Goal: Information Seeking & Learning: Learn about a topic

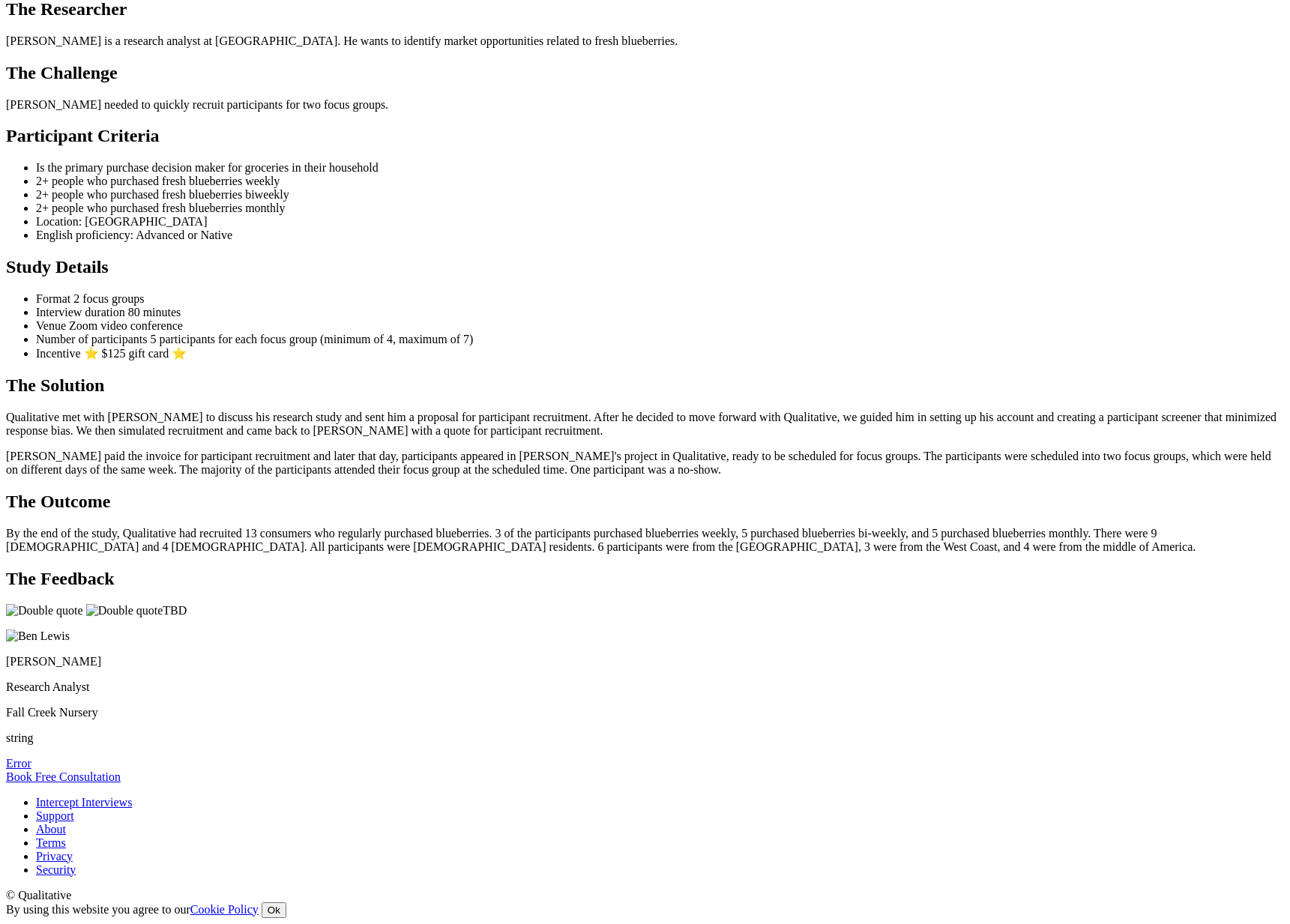
scroll to position [1178, 0]
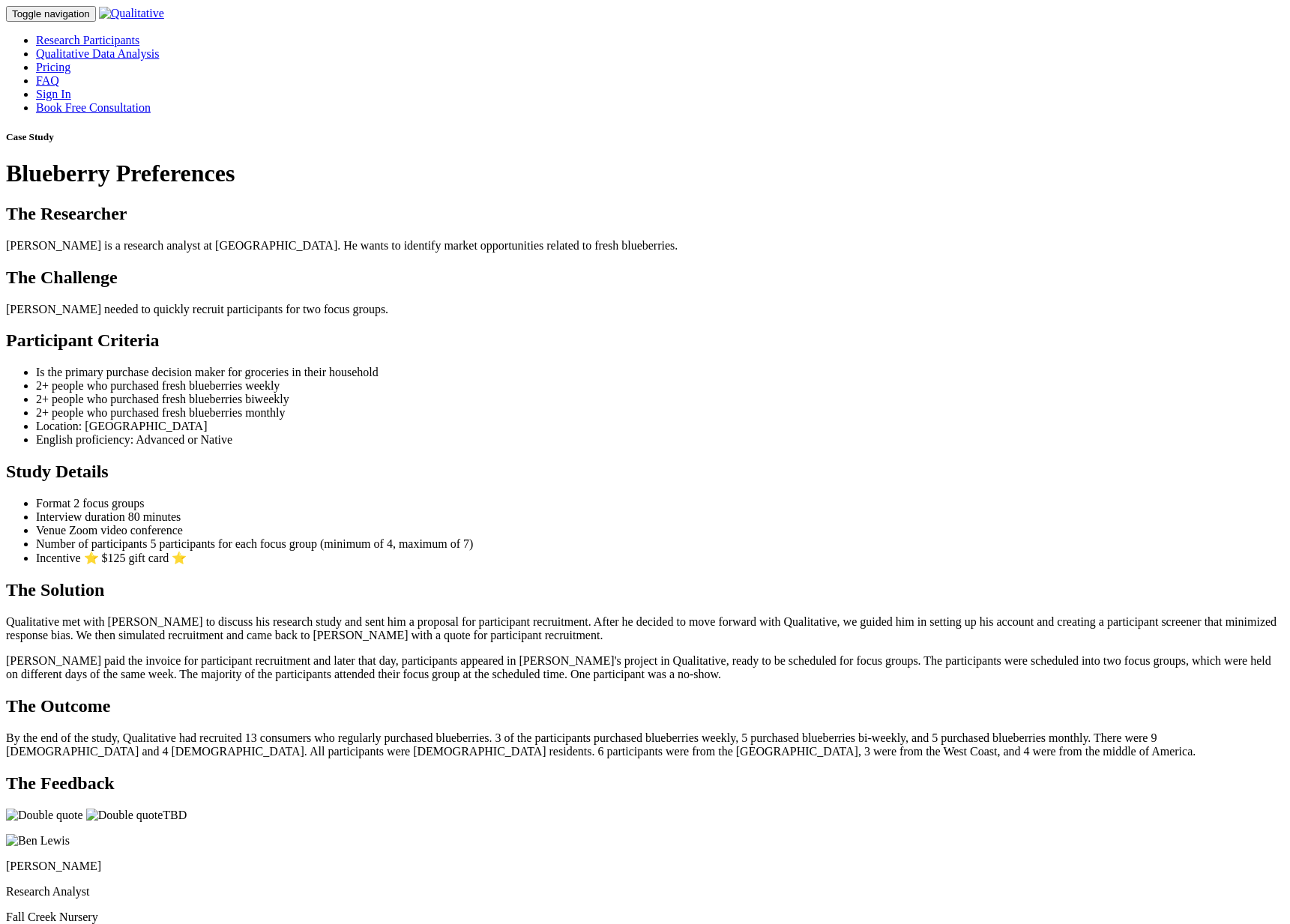
scroll to position [1138, 0]
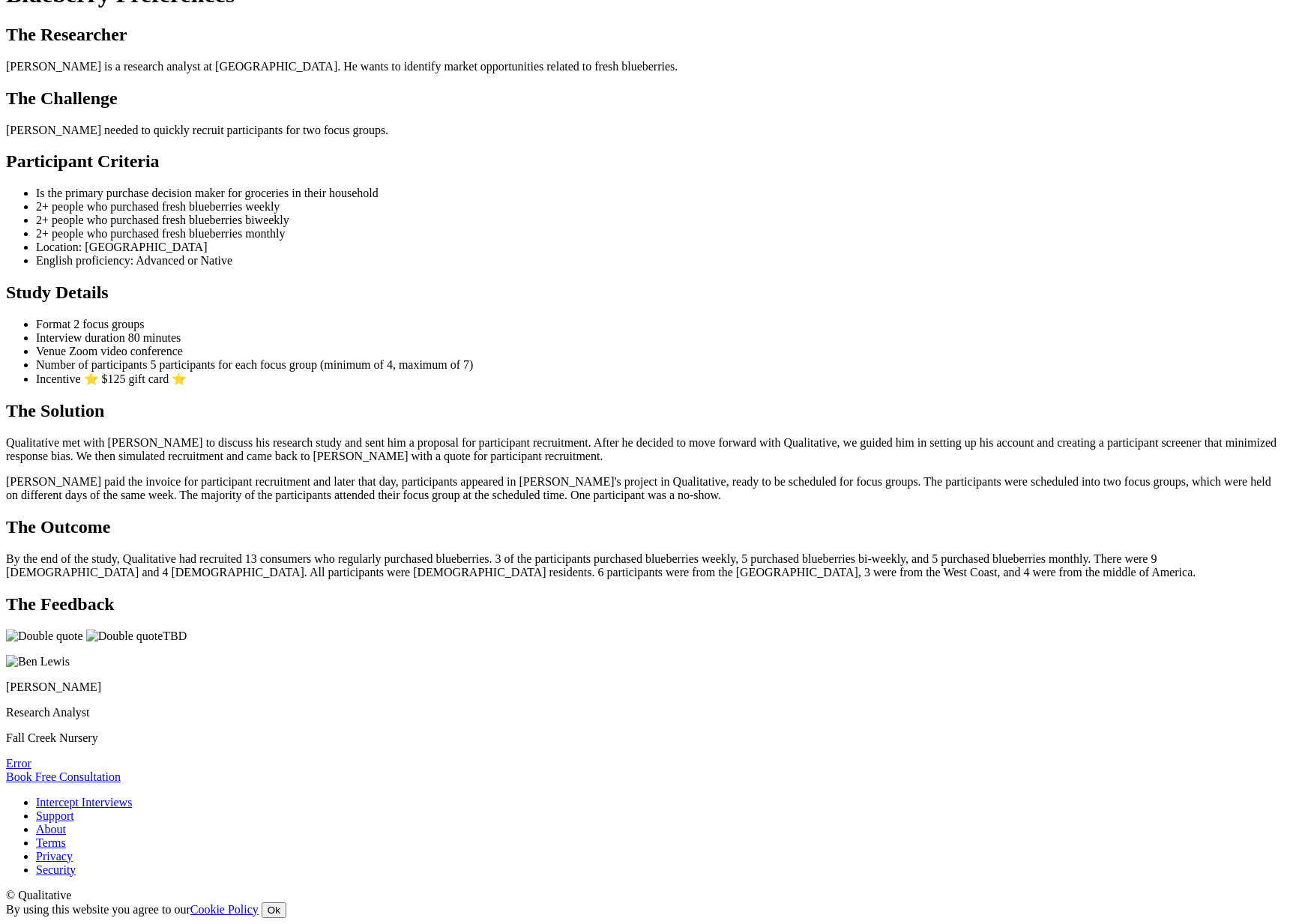
click at [443, 550] on ui-view "Case Study Blueberry Preferences The Researcher Ben is a research analyst at Fa…" at bounding box center [645, 368] width 1278 height 832
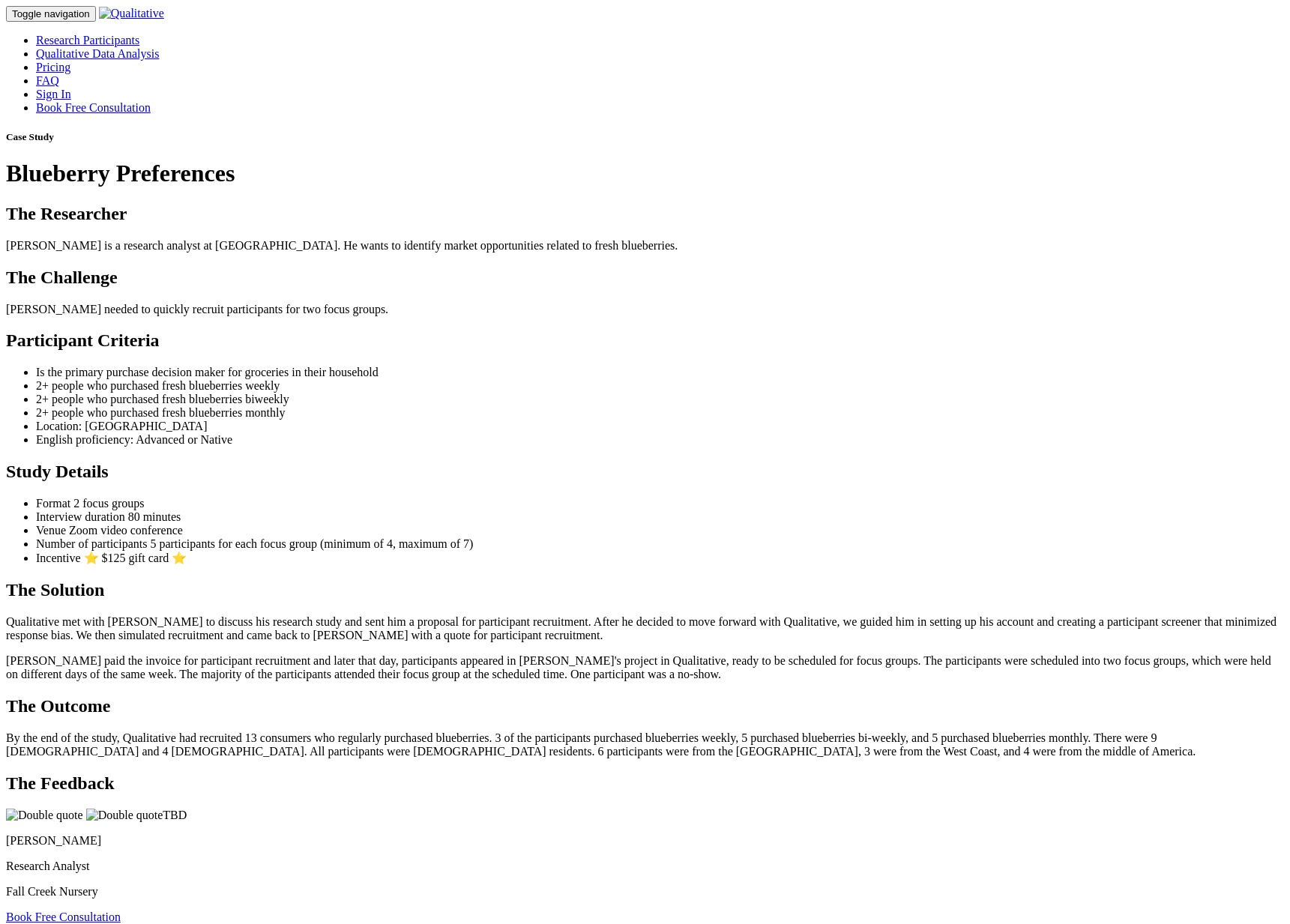
scroll to position [1115, 0]
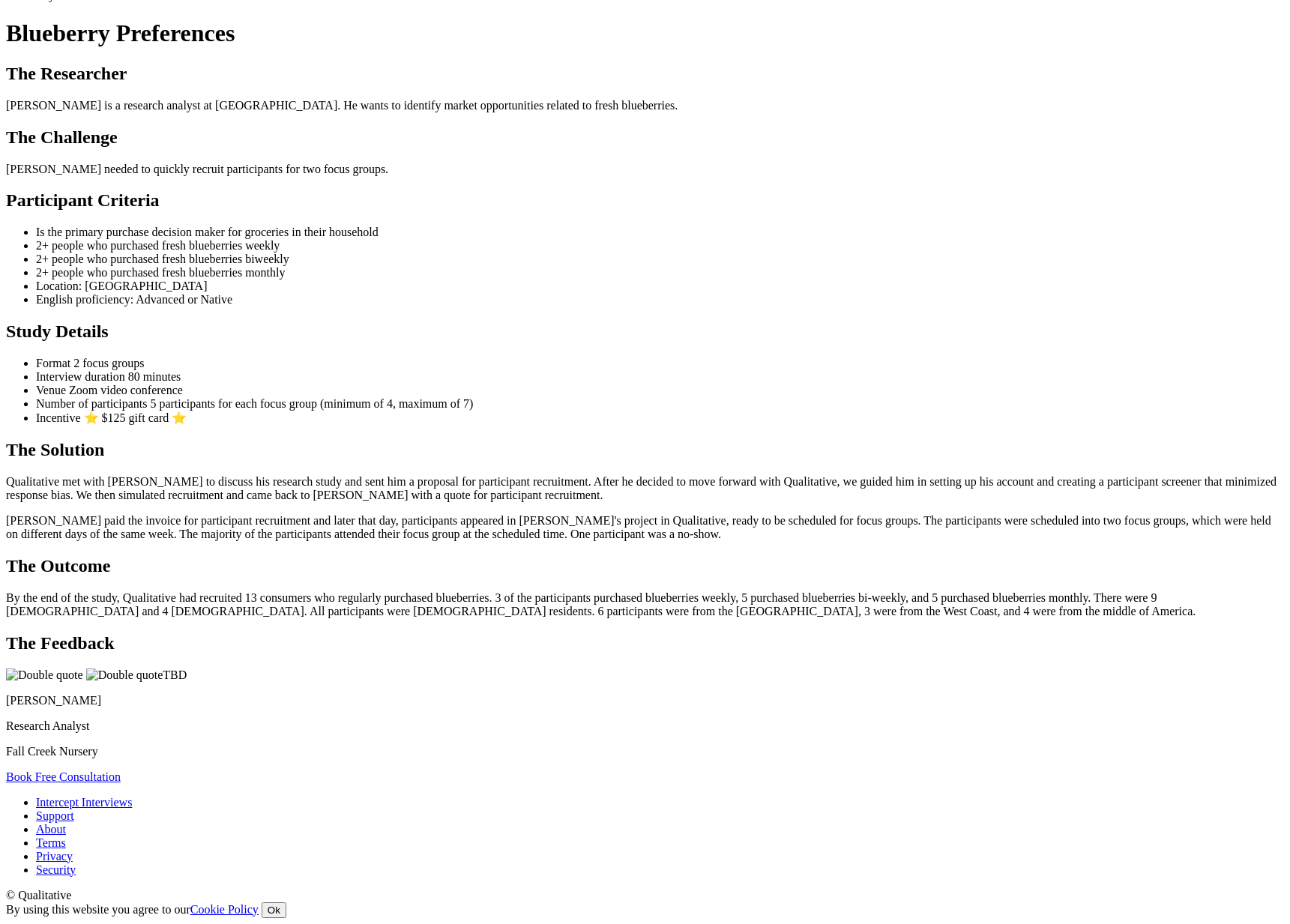
drag, startPoint x: 334, startPoint y: 499, endPoint x: 473, endPoint y: 573, distance: 157.5
click at [497, 583] on ui-view "Case Study Blueberry Preferences The Researcher Ben is a research analyst at Fa…" at bounding box center [645, 388] width 1278 height 792
click at [464, 568] on ui-view "Case Study Blueberry Preferences The Researcher Ben is a research analyst at Fa…" at bounding box center [645, 388] width 1278 height 792
drag, startPoint x: 332, startPoint y: 488, endPoint x: 448, endPoint y: 593, distance: 156.5
click at [448, 593] on ui-view "Case Study Blueberry Preferences The Researcher Ben is a research analyst at Fa…" at bounding box center [645, 388] width 1278 height 792
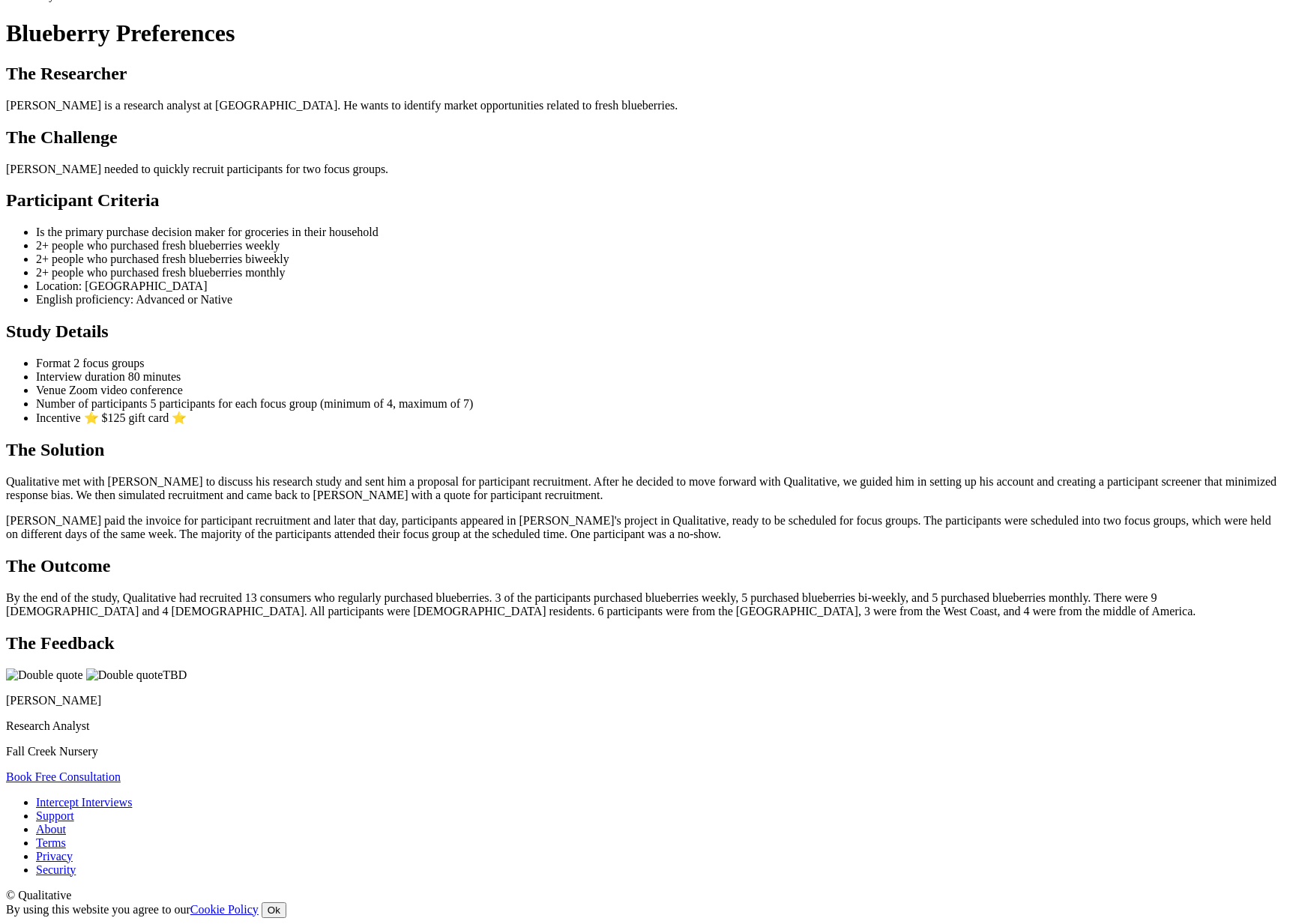
click at [252, 534] on ui-view "Case Study Blueberry Preferences The Researcher Ben is a research analyst at Fa…" at bounding box center [645, 388] width 1278 height 792
click at [301, 633] on div "The Feedback TBD Ben Lewis Research Analyst Fall Creek Nursery" at bounding box center [645, 696] width 1278 height 125
drag, startPoint x: 316, startPoint y: 507, endPoint x: 327, endPoint y: 543, distance: 37.6
click at [316, 633] on div "The Feedback TBD Ben Lewis Research Analyst Fall Creek Nursery" at bounding box center [645, 696] width 1278 height 125
click at [334, 552] on ui-view "Case Study Blueberry Preferences The Researcher Ben is a research analyst at Fa…" at bounding box center [645, 388] width 1278 height 792
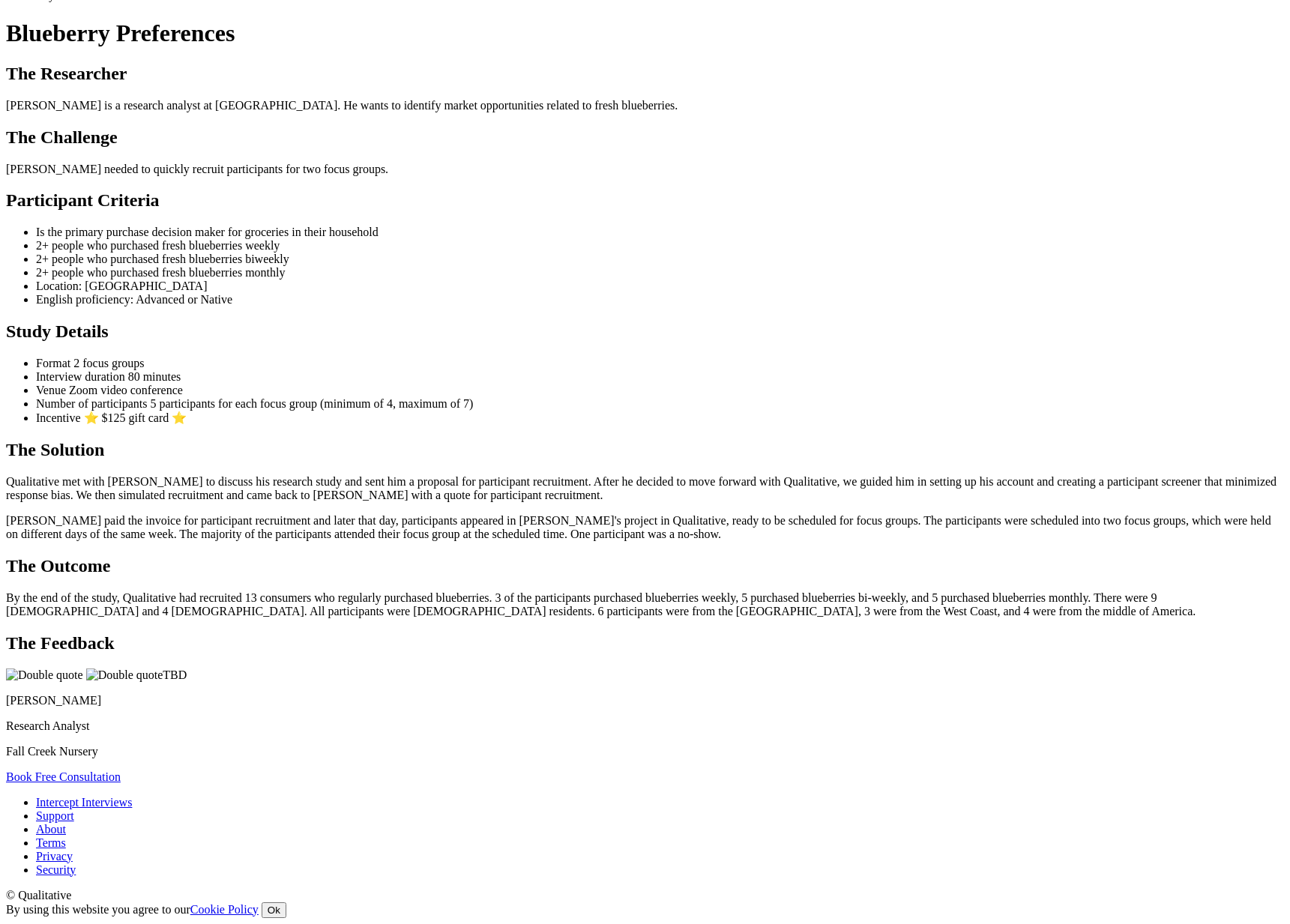
scroll to position [1115, 0]
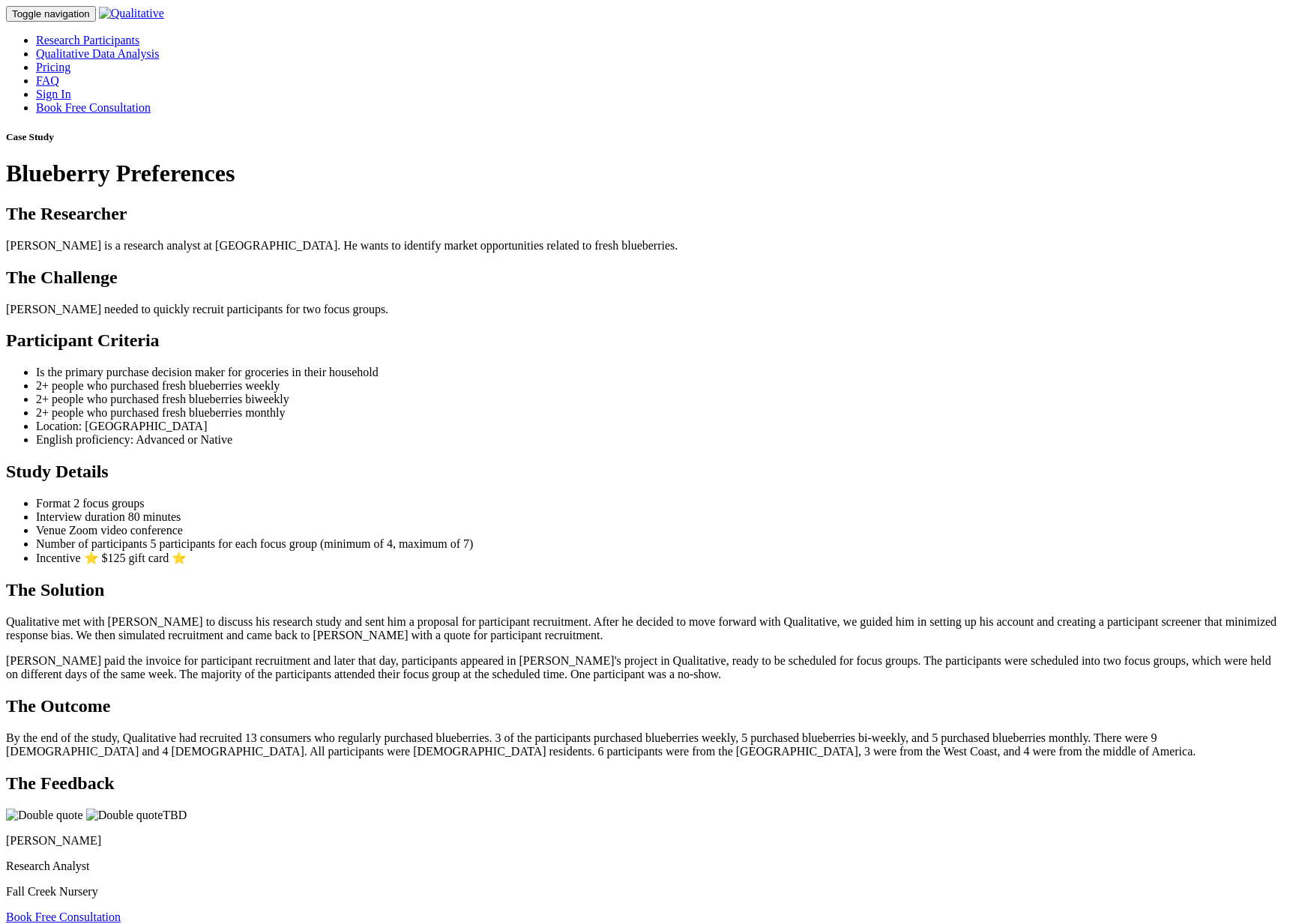
scroll to position [1093, 0]
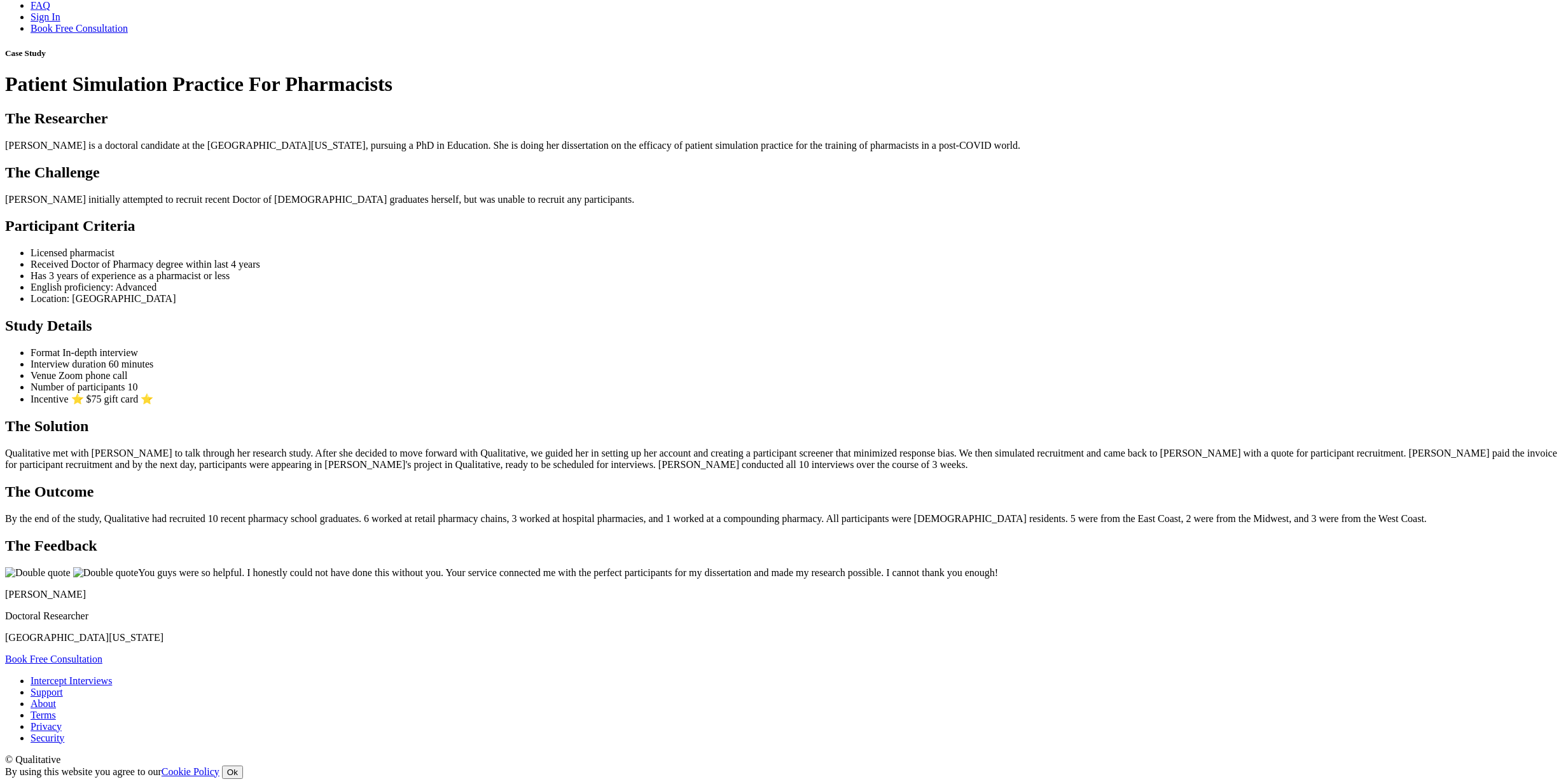
scroll to position [730, 0]
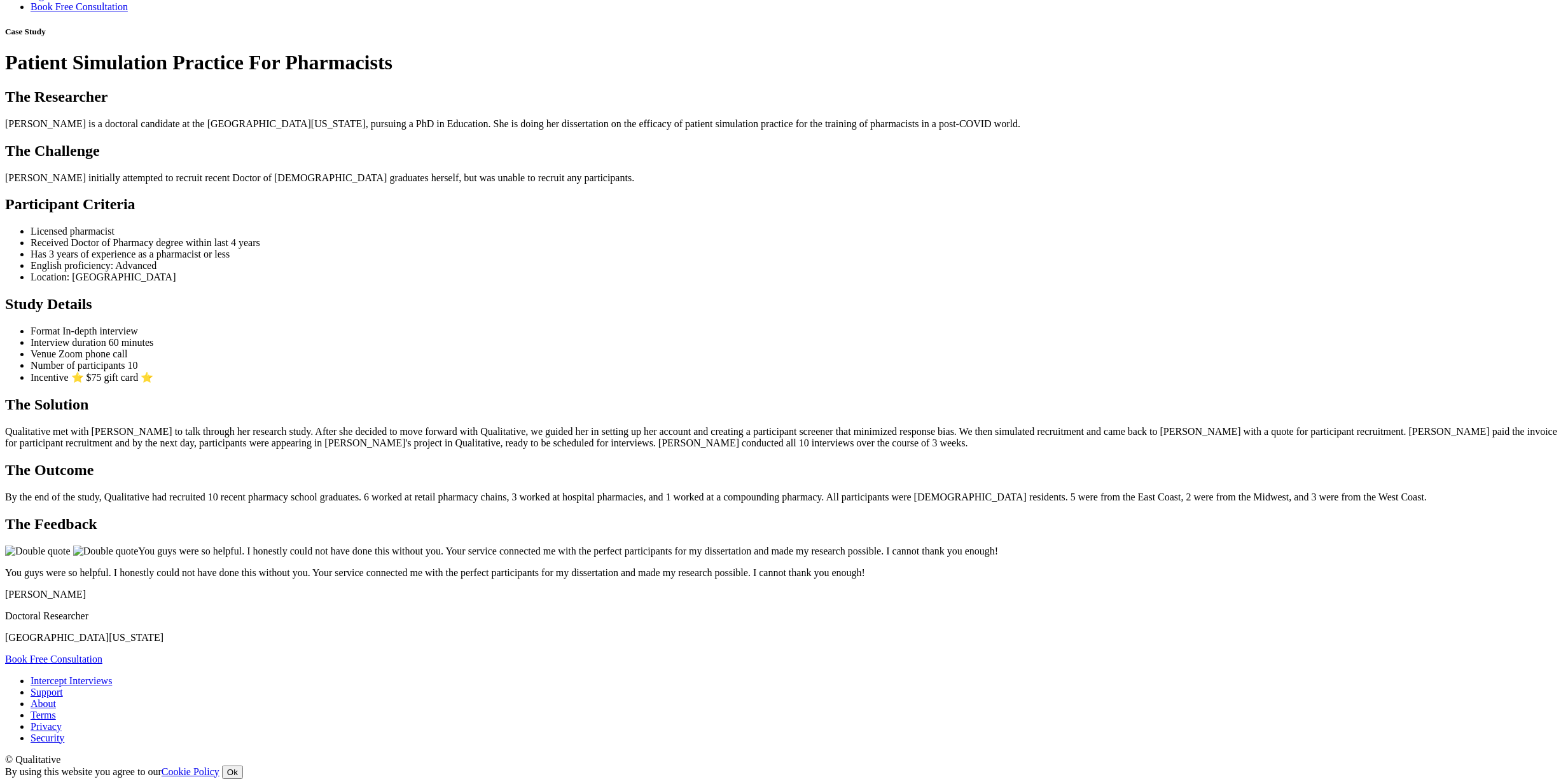
click at [295, 486] on ui-view "Case Study Patient Simulation Practice For Pharmacists The Researcher Laura is …" at bounding box center [784, 345] width 1558 height 638
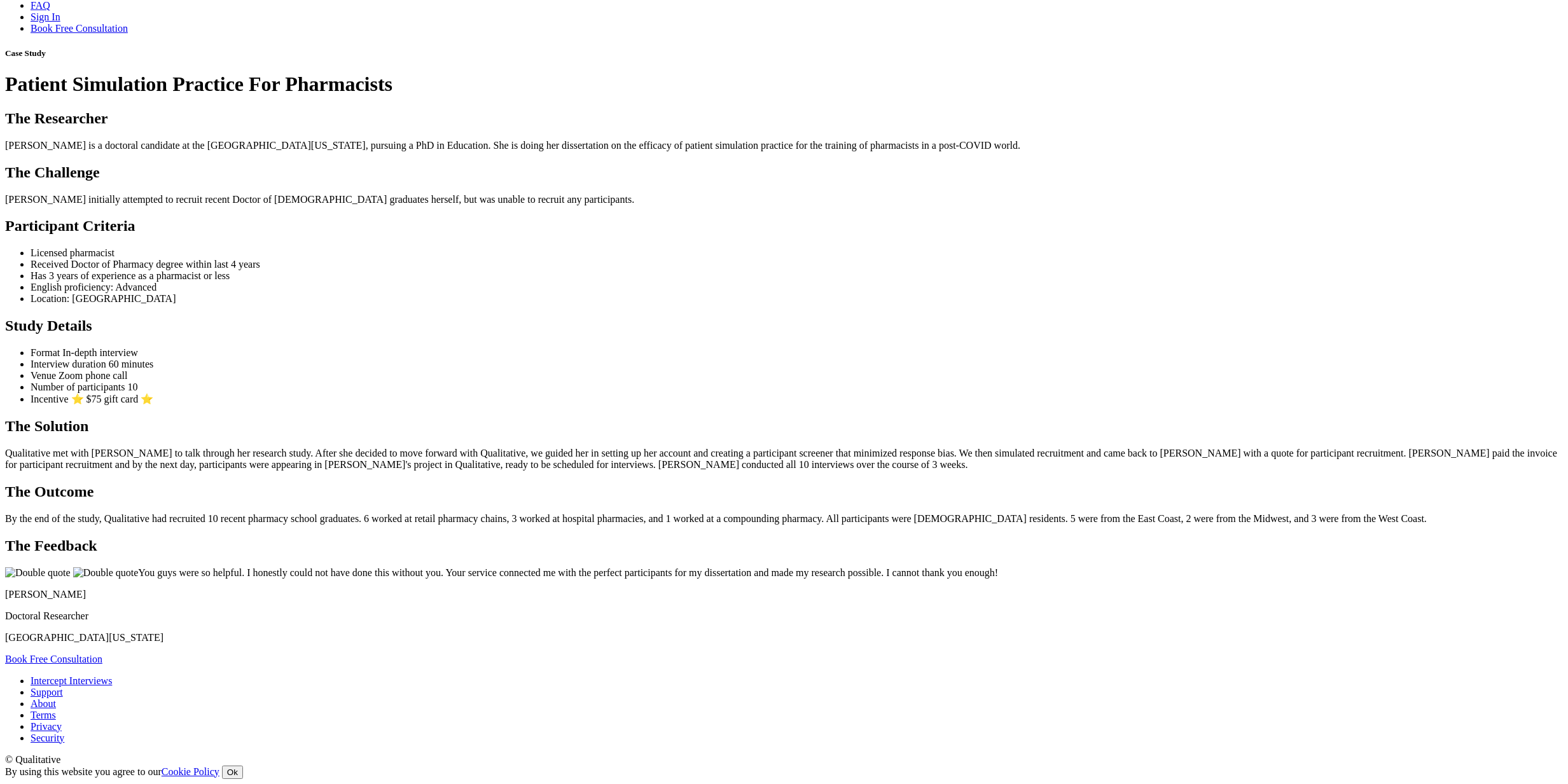
scroll to position [908, 0]
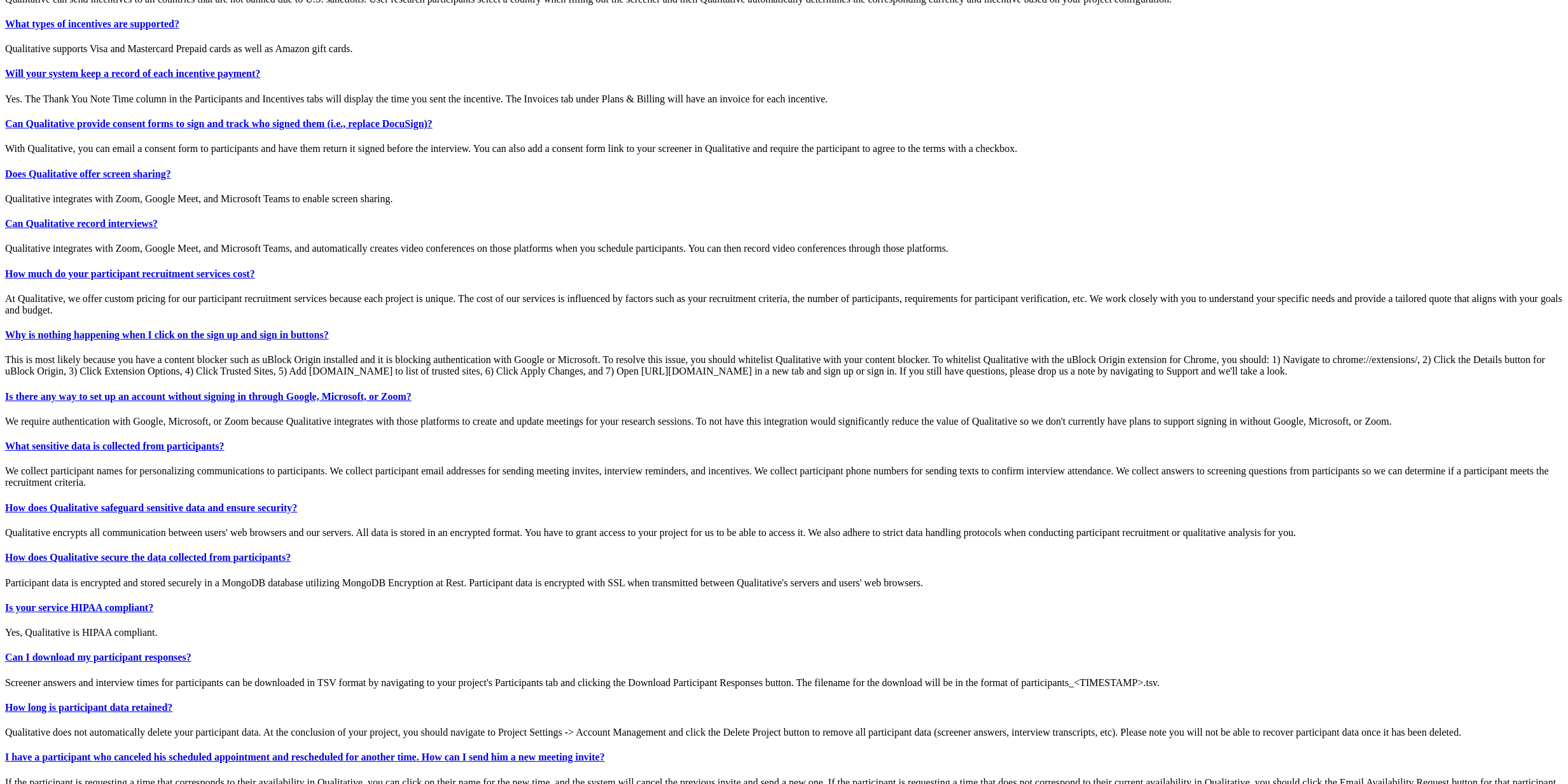
scroll to position [3876, 0]
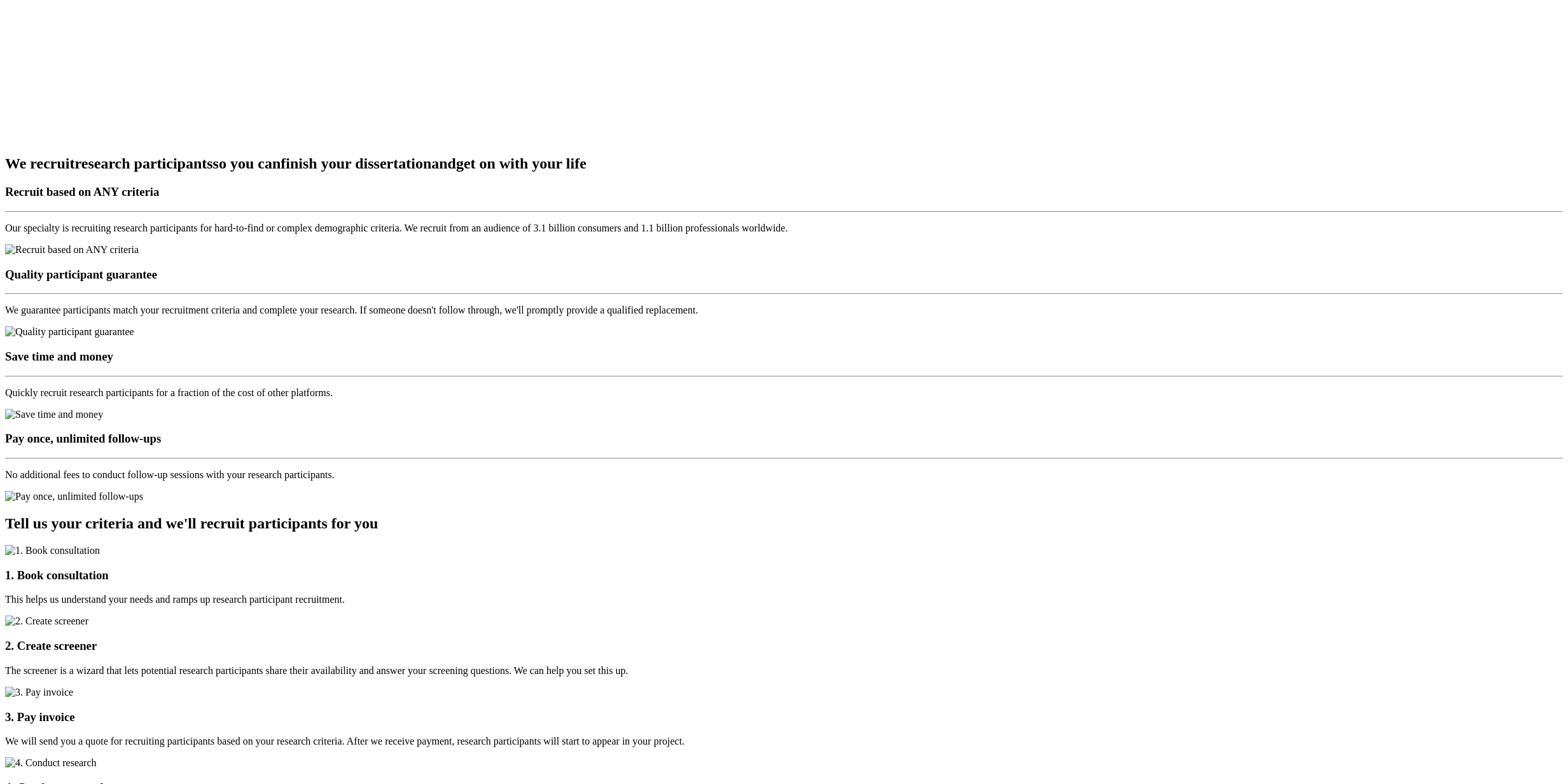
scroll to position [1789, 0]
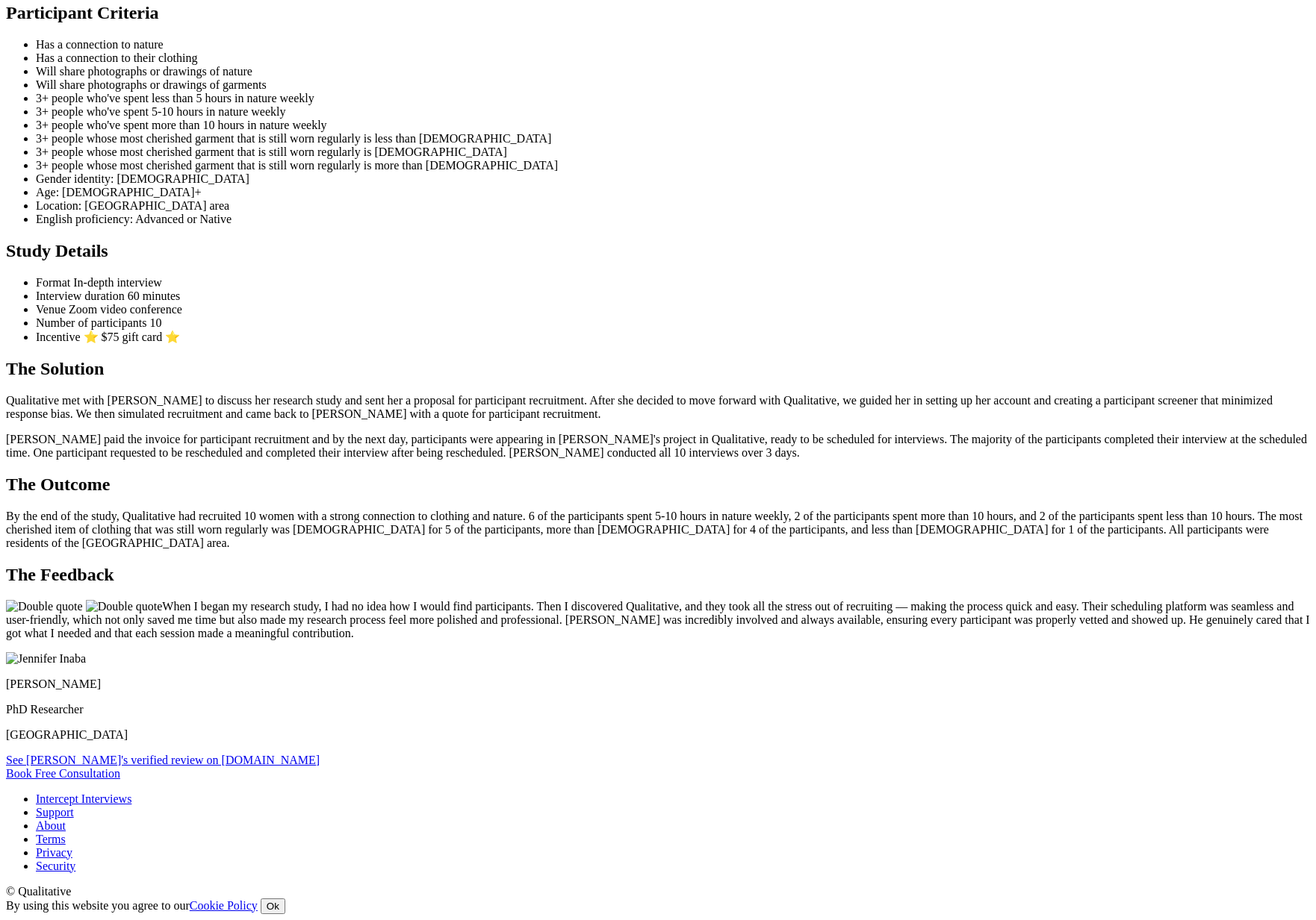
scroll to position [517, 0]
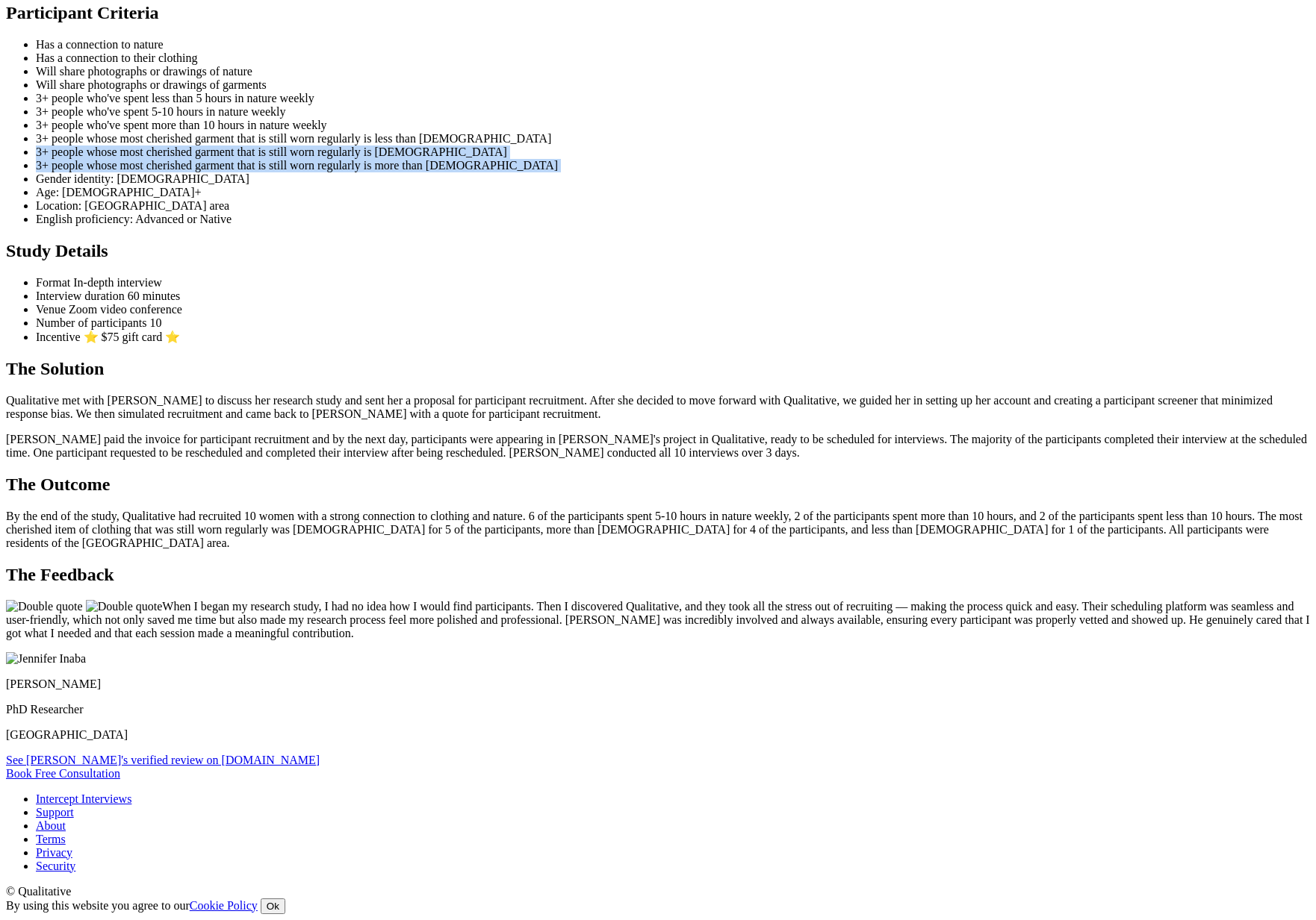
drag, startPoint x: 1326, startPoint y: 405, endPoint x: 1052, endPoint y: 427, distance: 274.9
click at [378, 427] on html "Toggle navigation Research Participants Qualitative Data Analysis Pricing FAQ" at bounding box center [658, 290] width 1316 height 1260
click at [378, 427] on ui-view "Case Study Clothing & Nature Stories The Researcher Jennifer is a doctoral cand…" at bounding box center [658, 285] width 1304 height 989
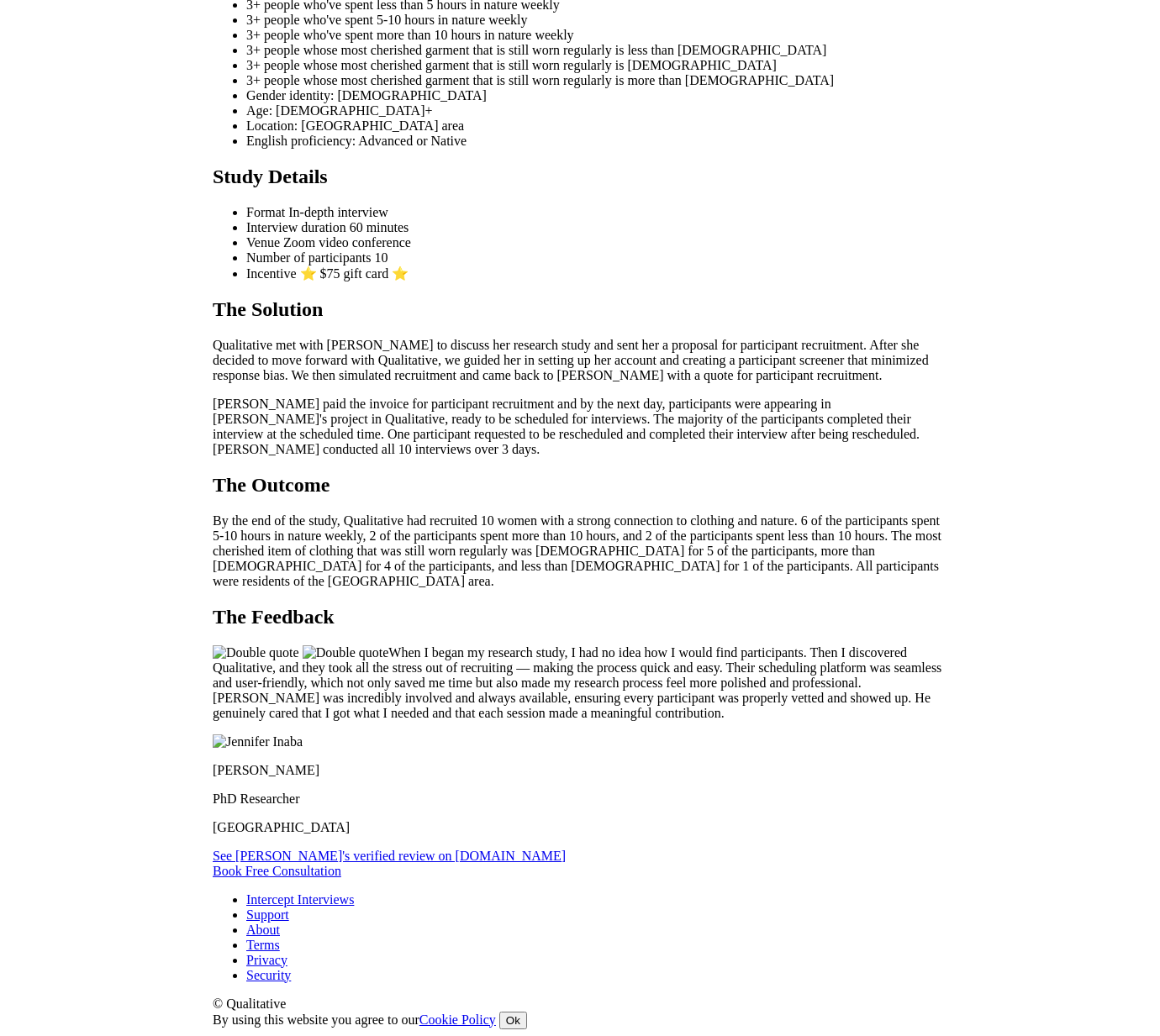
scroll to position [1683, 0]
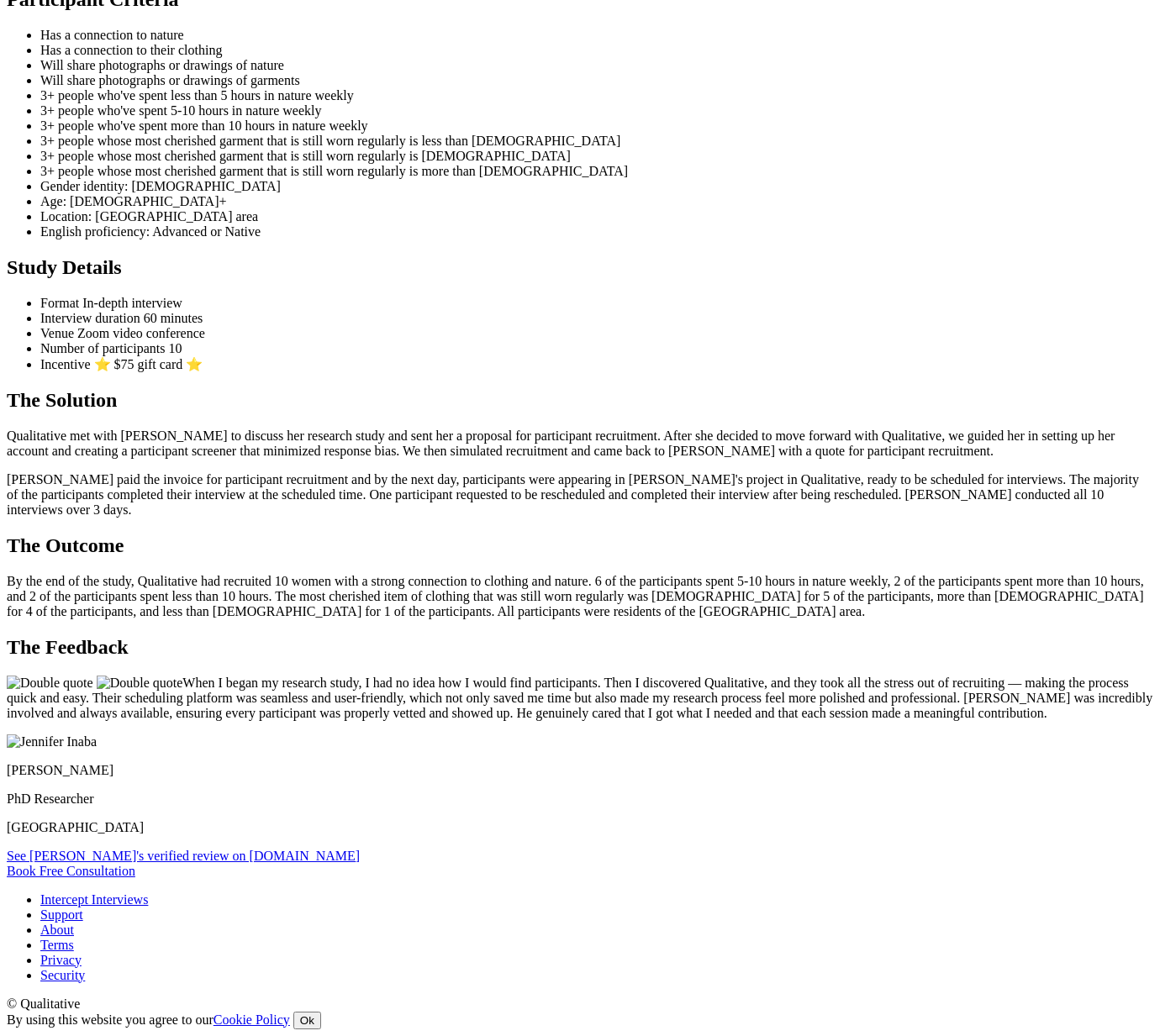
click at [65, 488] on ui-view "Case Study Clothing & Nature Stories The Researcher Jennifer is a doctoral cand…" at bounding box center [580, 306] width 1147 height 1144
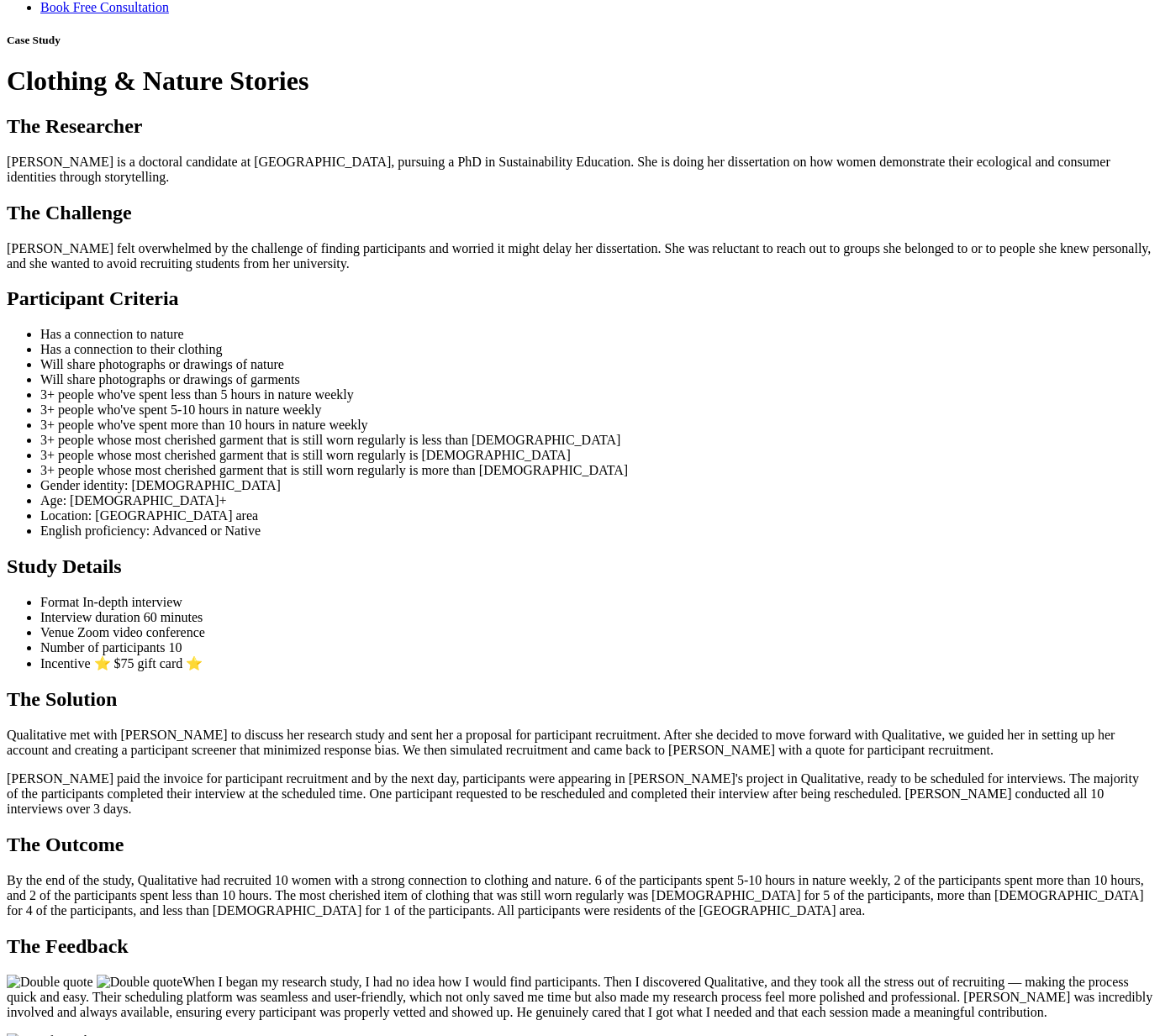
scroll to position [0, 0]
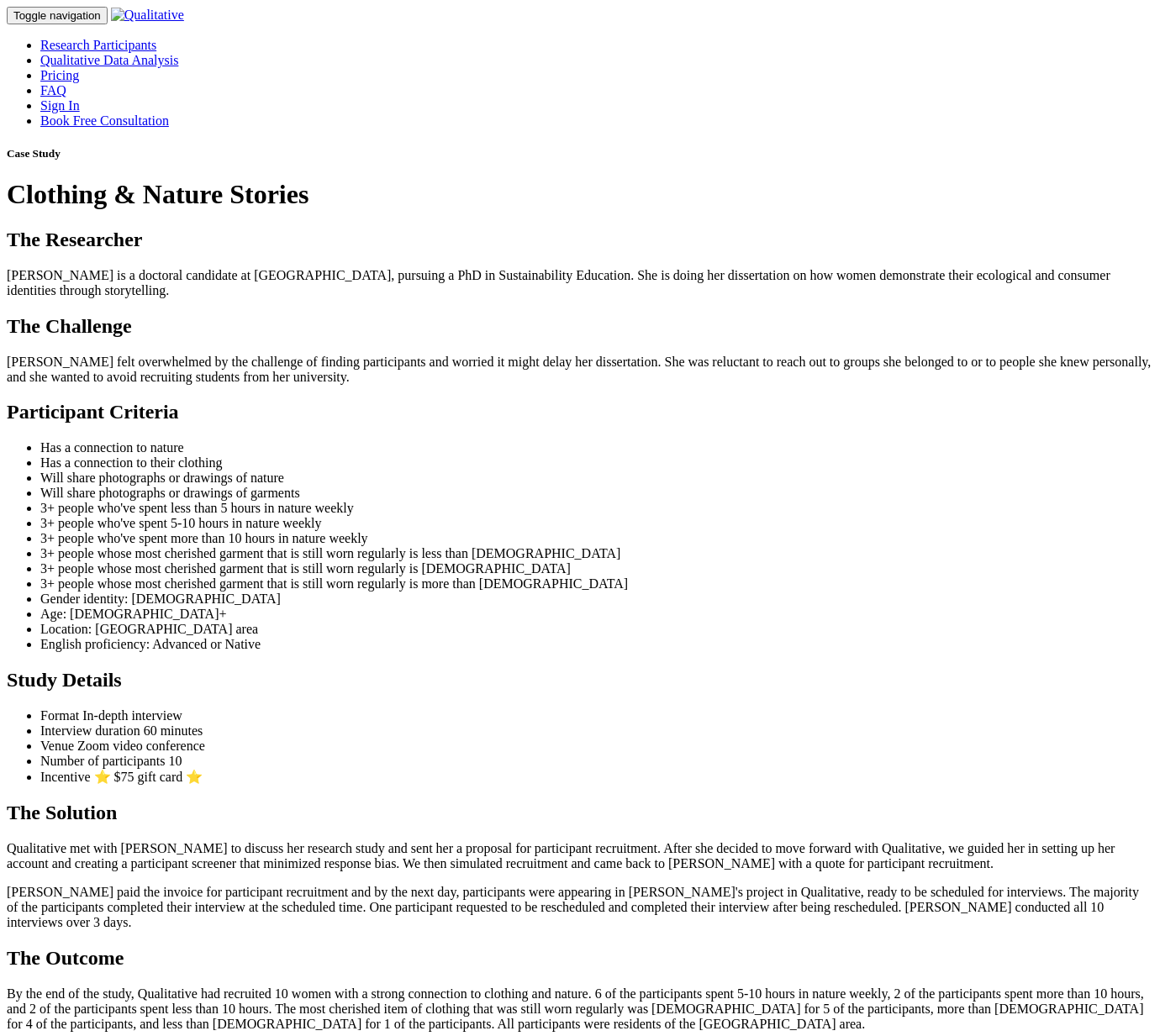
click at [425, 210] on div "Case Study Clothing & Nature Stories" at bounding box center [580, 179] width 1147 height 63
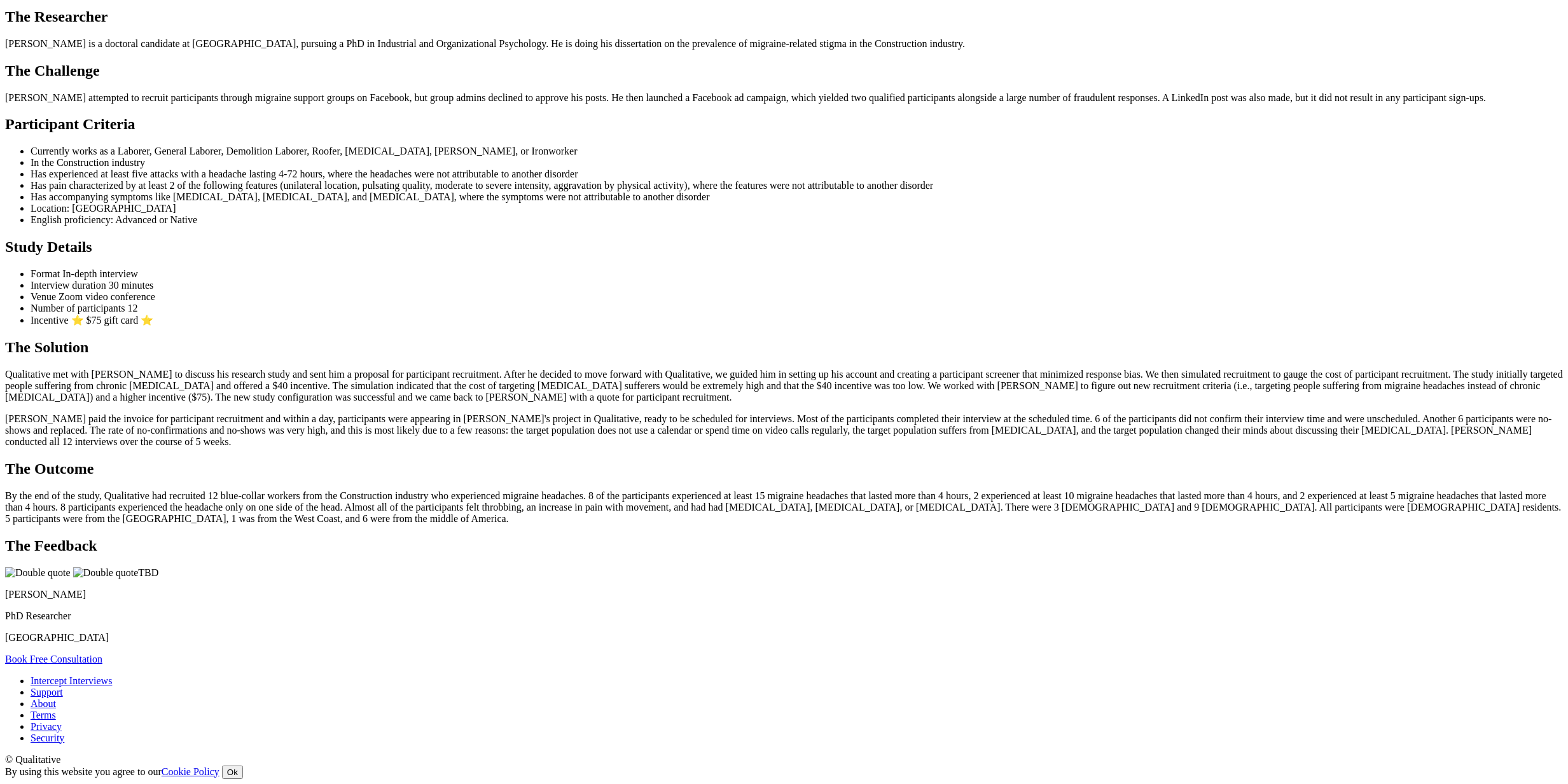
scroll to position [1184, 0]
click at [158, 365] on ui-view "Case Study Migraine Stigma The Researcher Brian is a doctoral candidate at Libe…" at bounding box center [784, 306] width 1558 height 718
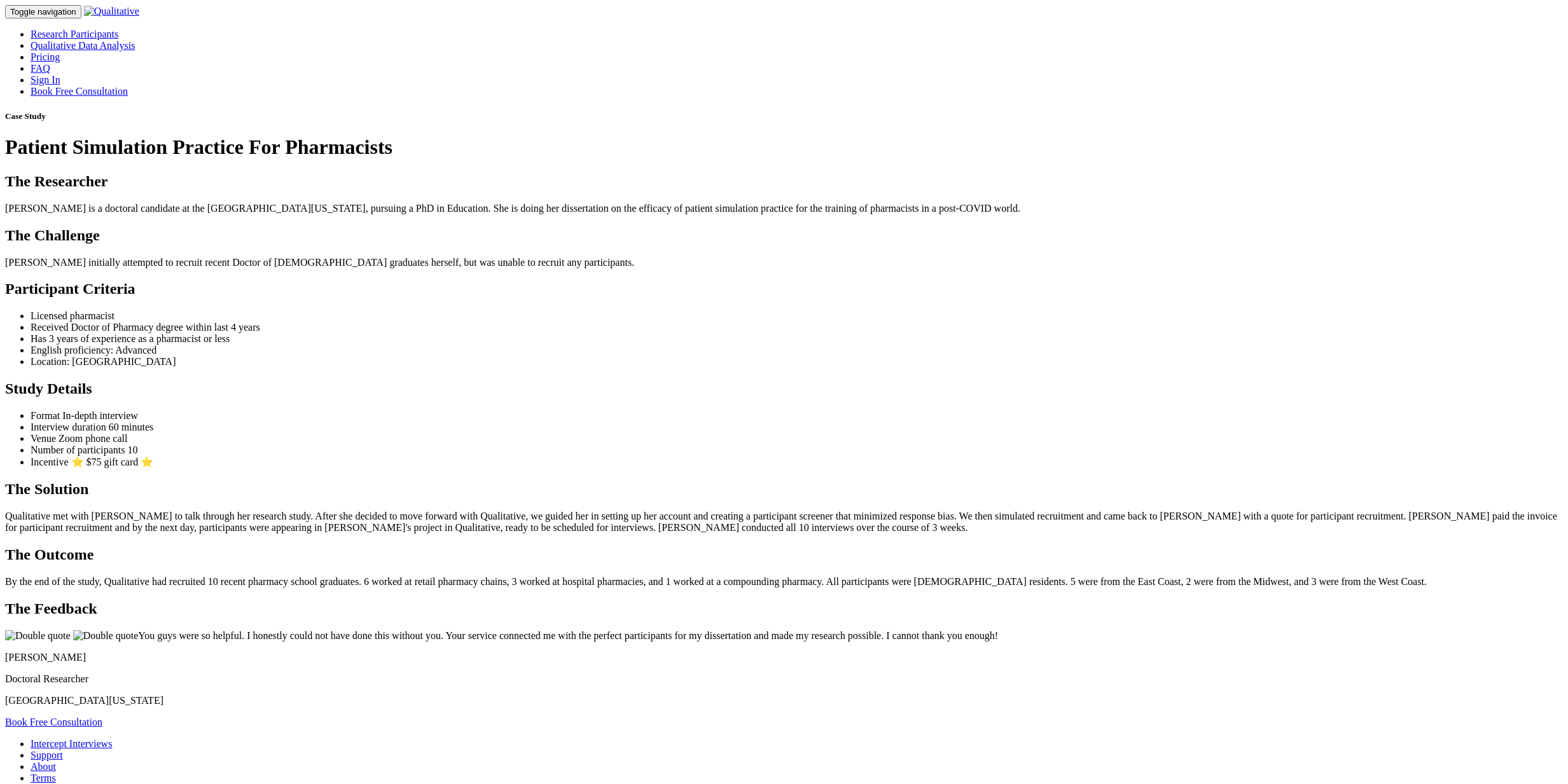
click at [992, 159] on div "Case Study Patient Simulation Practice For Pharmacists" at bounding box center [784, 136] width 1558 height 48
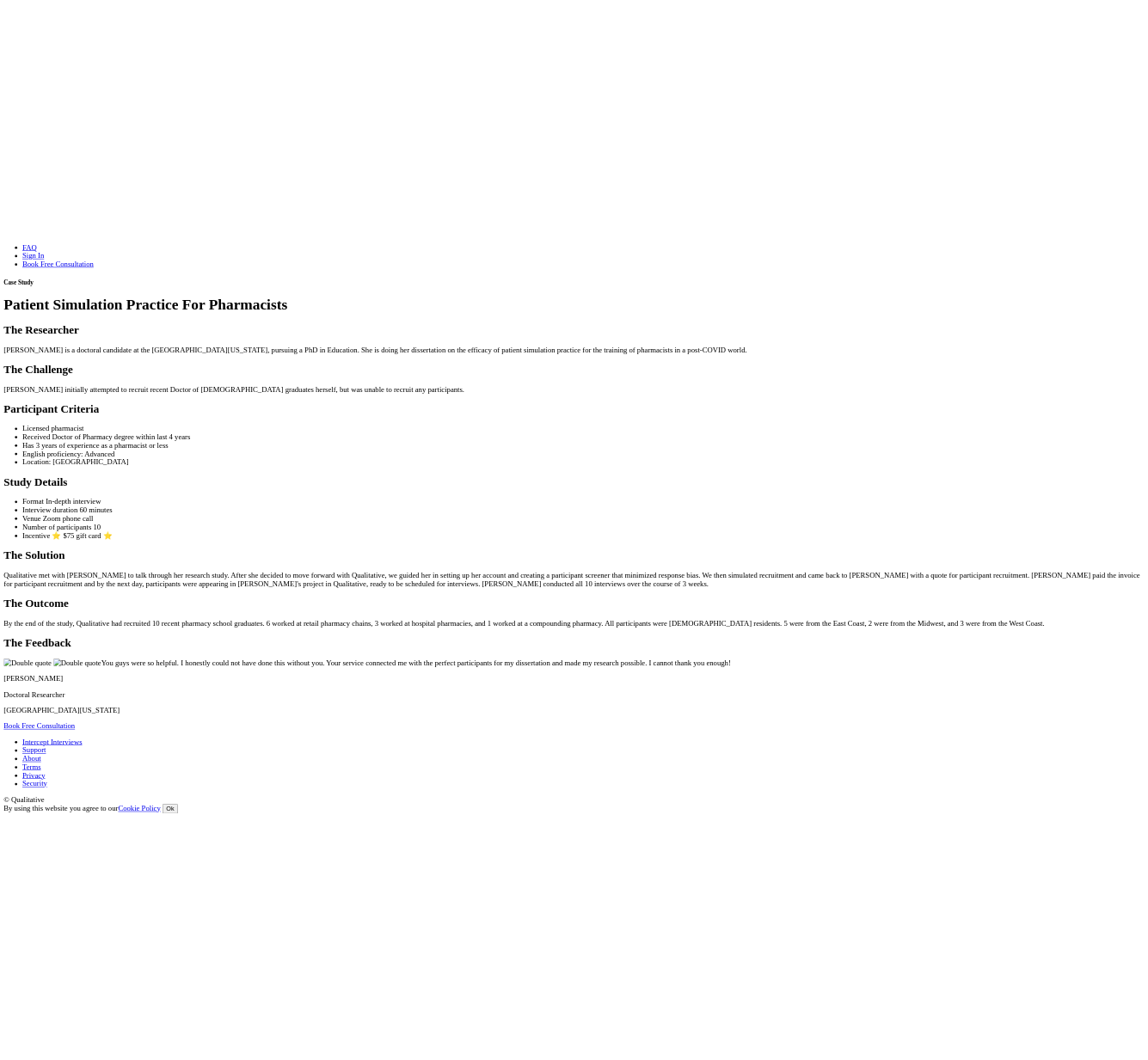
scroll to position [1155, 0]
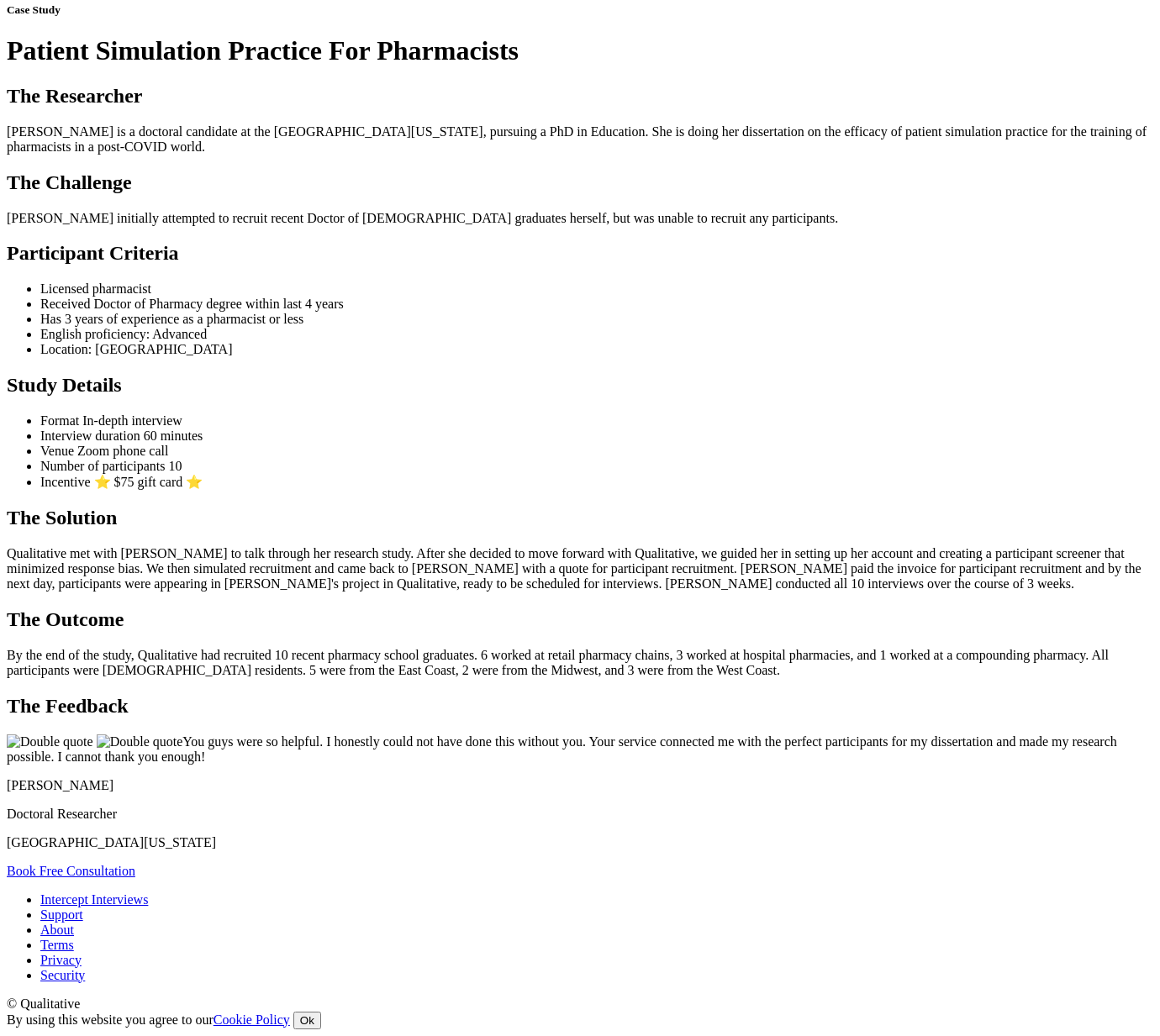
click at [971, 373] on ui-view "Case Study Patient Simulation Practice For Pharmacists The Researcher Laura is …" at bounding box center [580, 441] width 1147 height 874
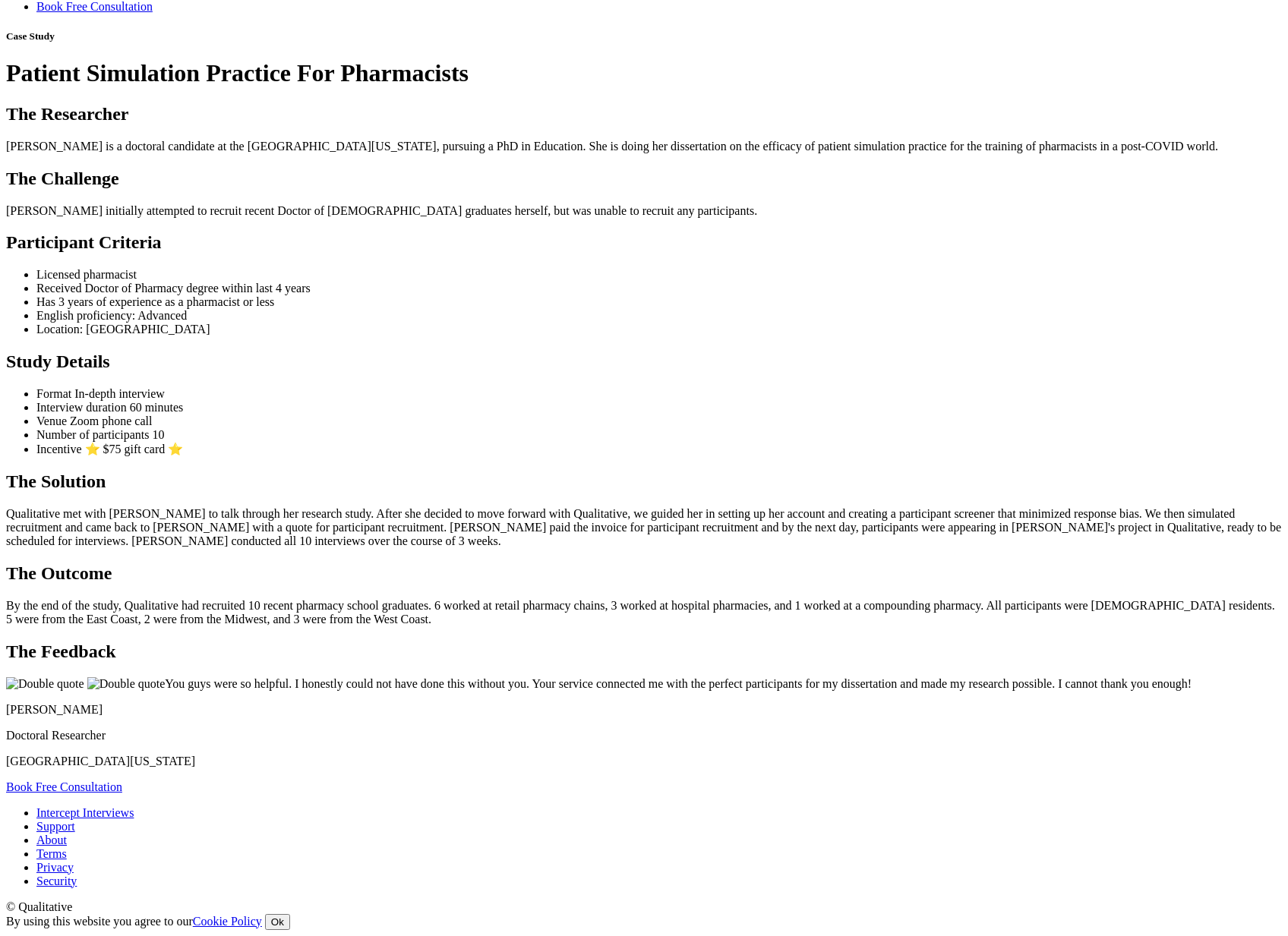
scroll to position [1084, 0]
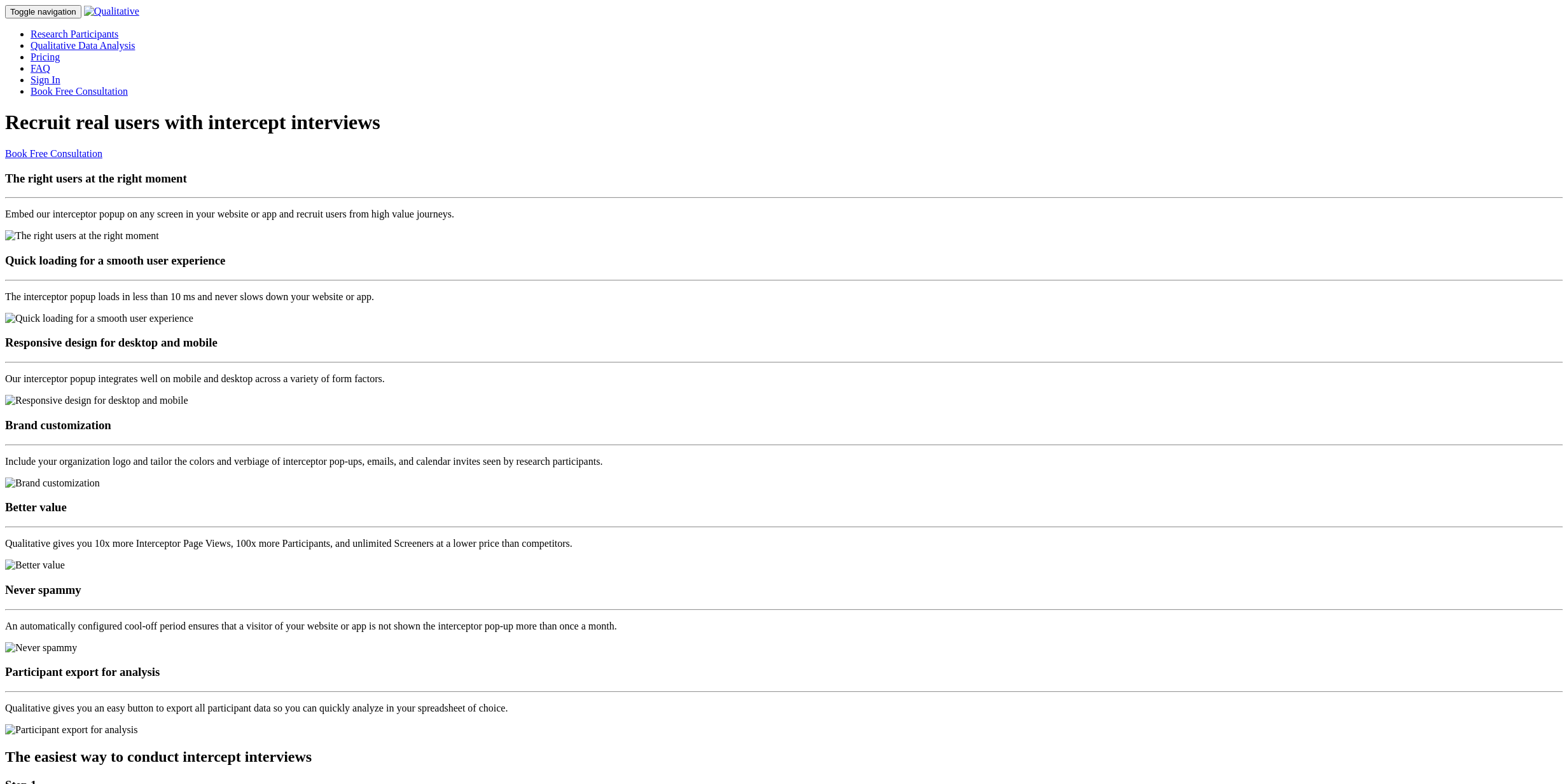
click at [118, 33] on link "Research Participants" at bounding box center [74, 34] width 88 height 11
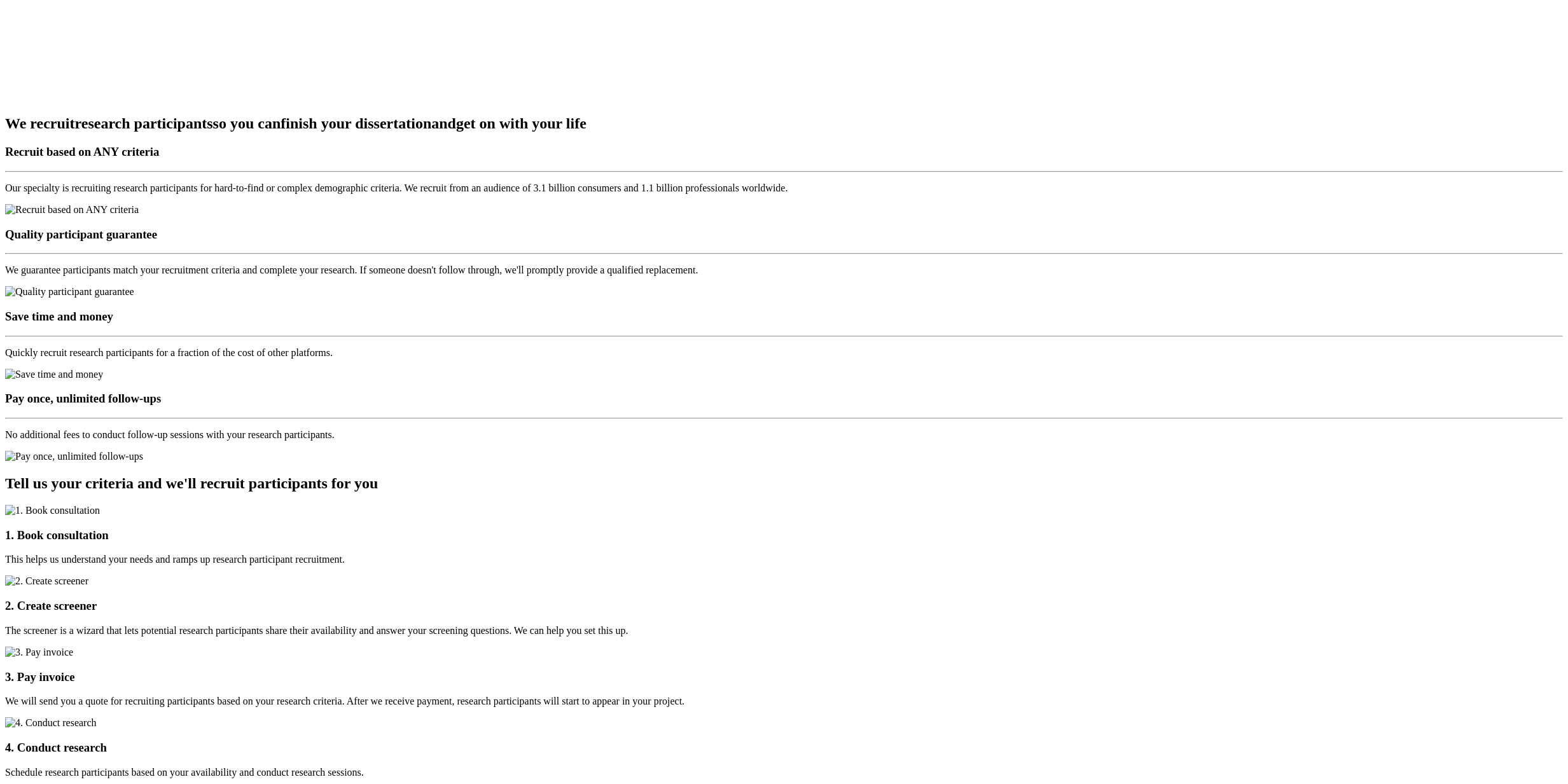
scroll to position [1774, 0]
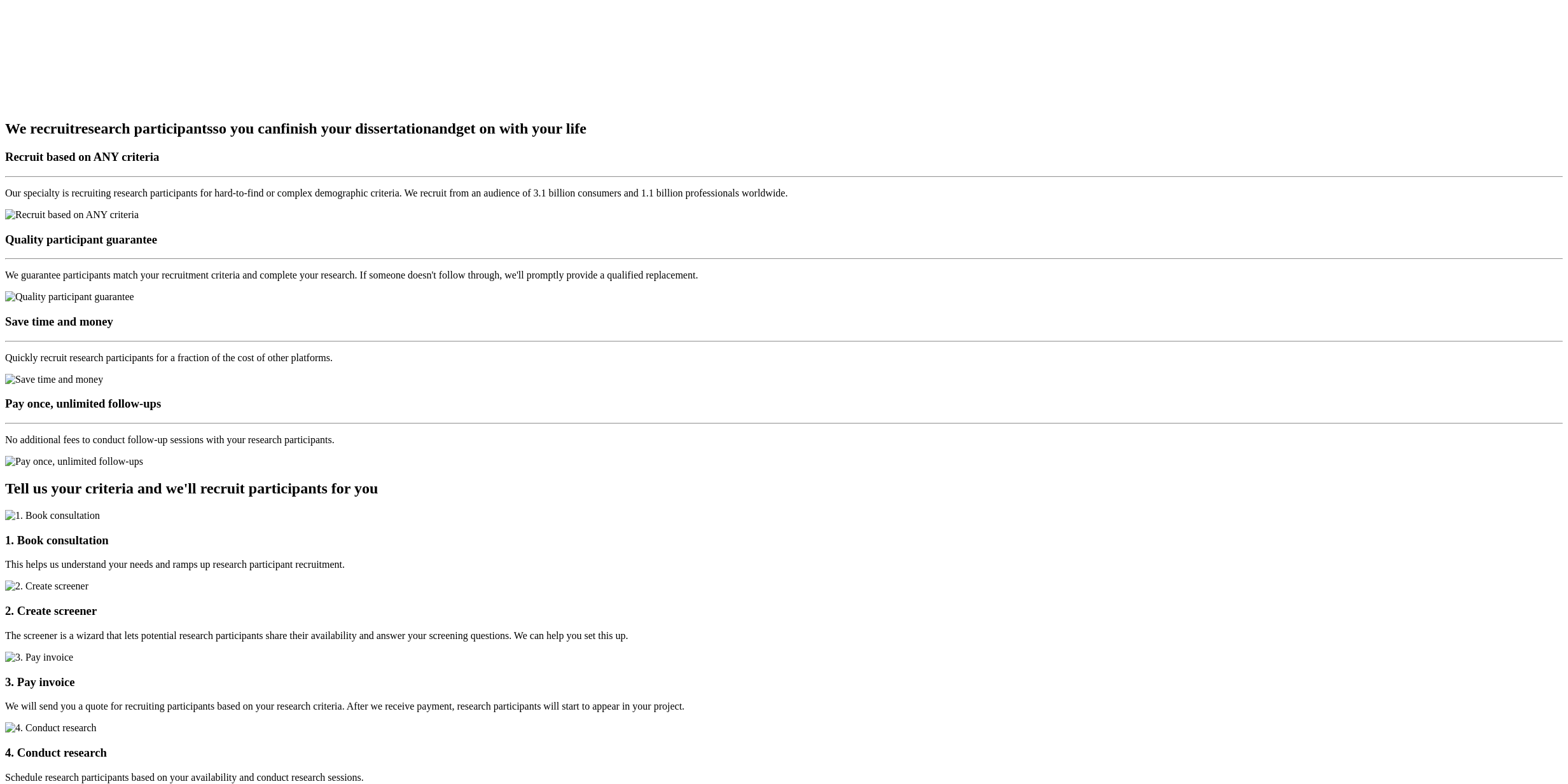
scroll to position [1773, 0]
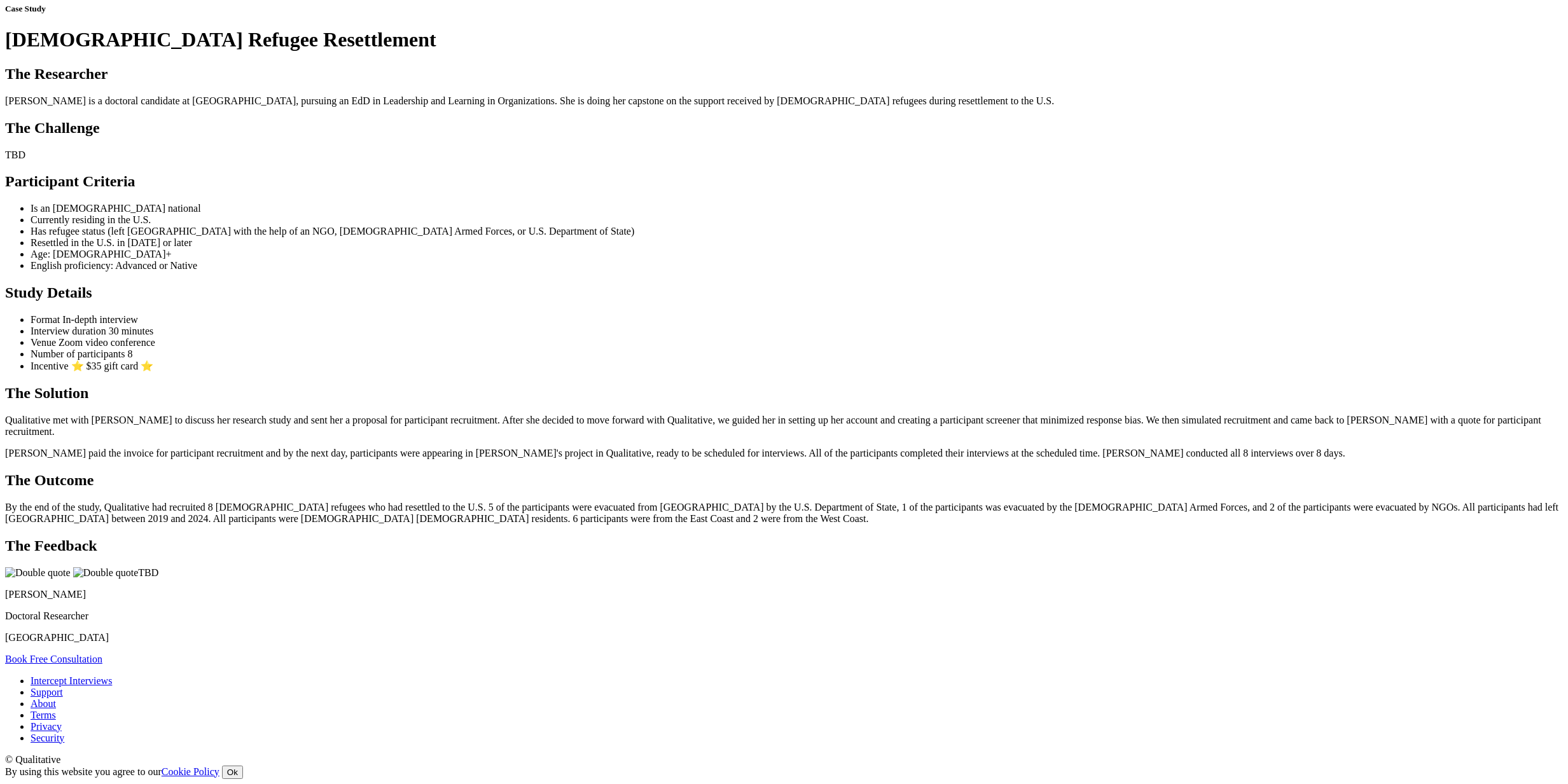
scroll to position [937, 0]
click at [206, 458] on ui-view "Case Study Afghan Refugee Resettlement The Researcher Maureene is a doctoral ca…" at bounding box center [784, 334] width 1558 height 661
click at [244, 335] on ui-view "Case Study Afghan Refugee Resettlement The Researcher Maureene is a doctoral ca…" at bounding box center [784, 334] width 1558 height 661
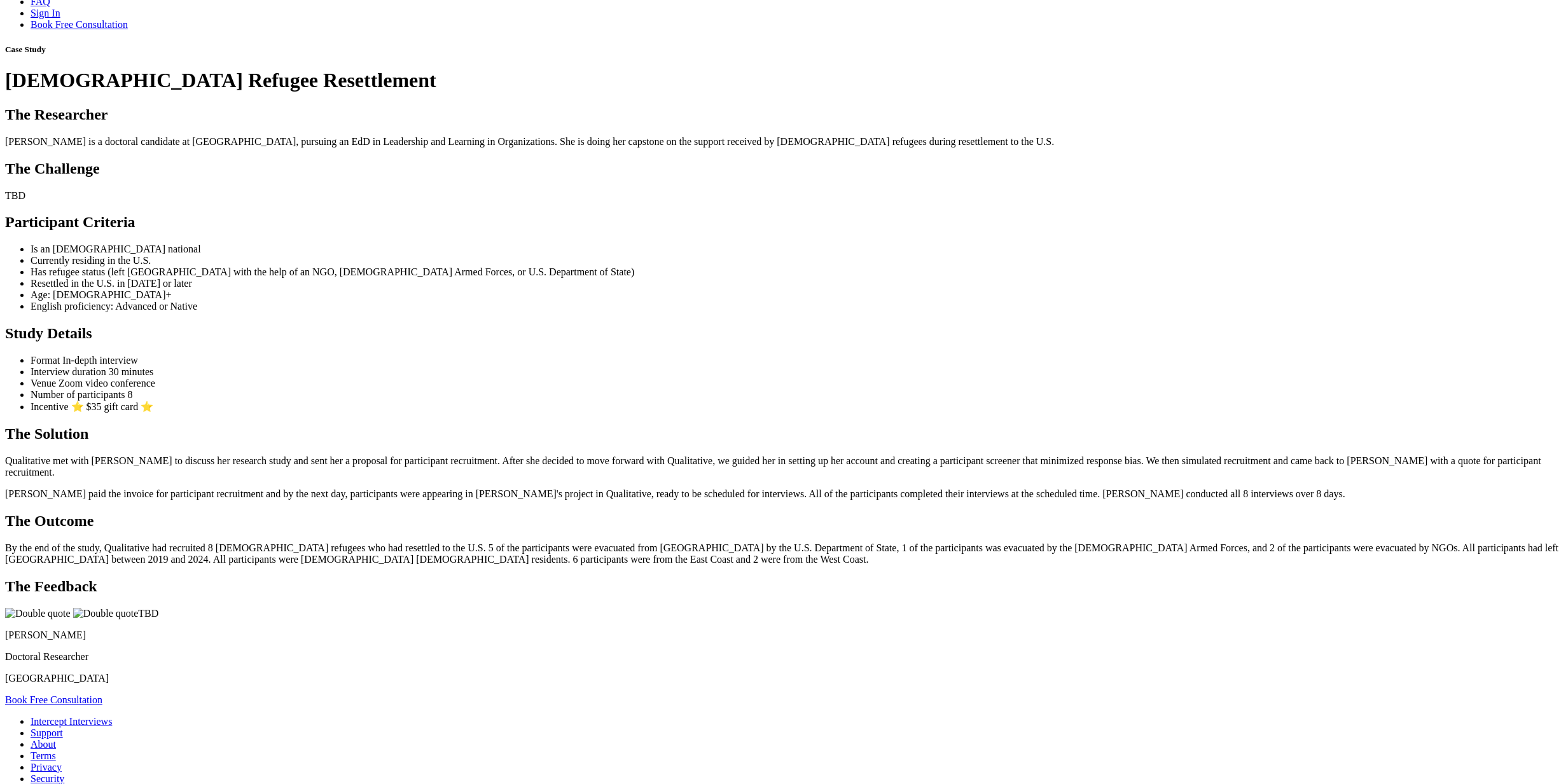
scroll to position [0, 0]
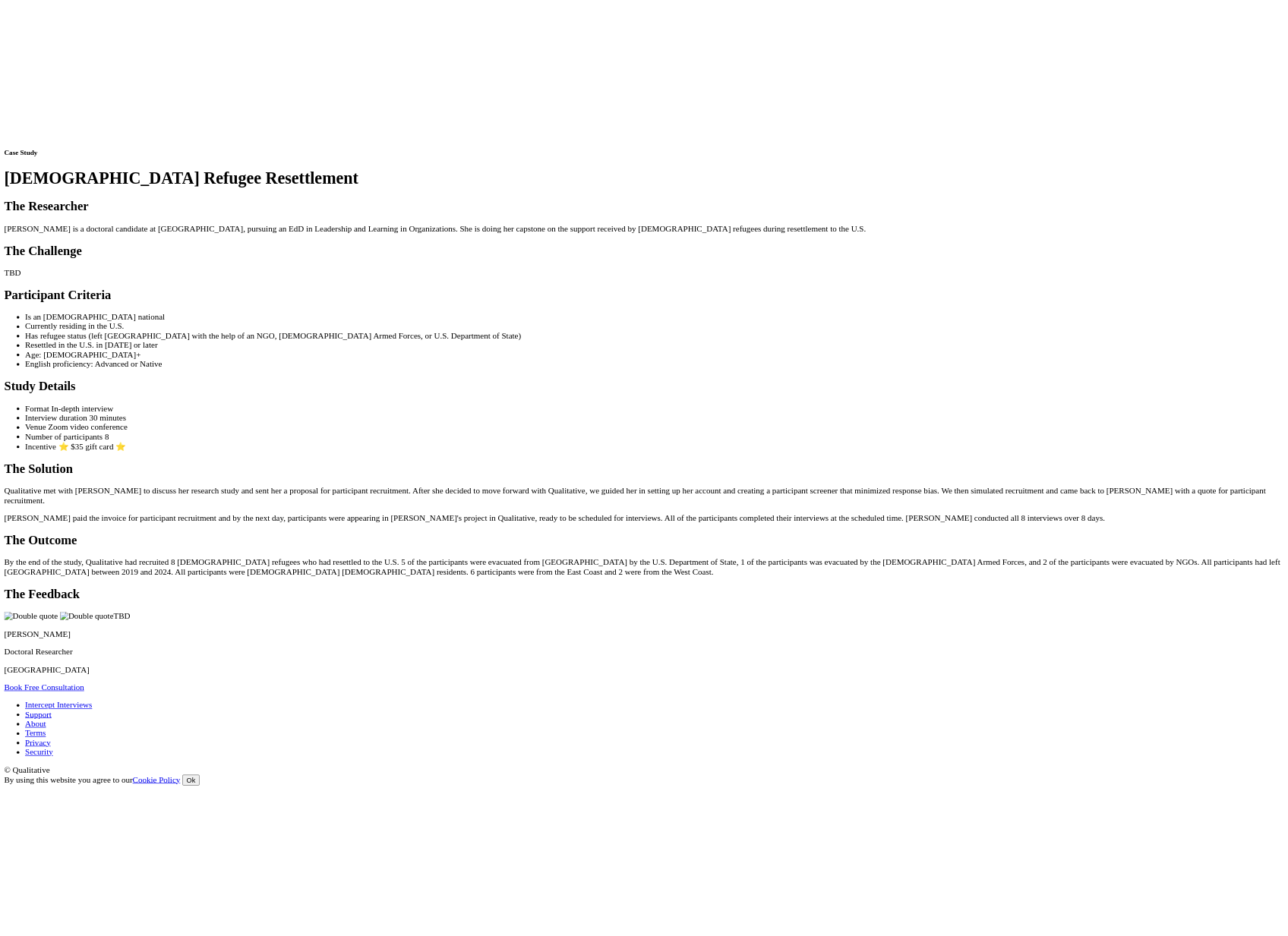
scroll to position [780, 0]
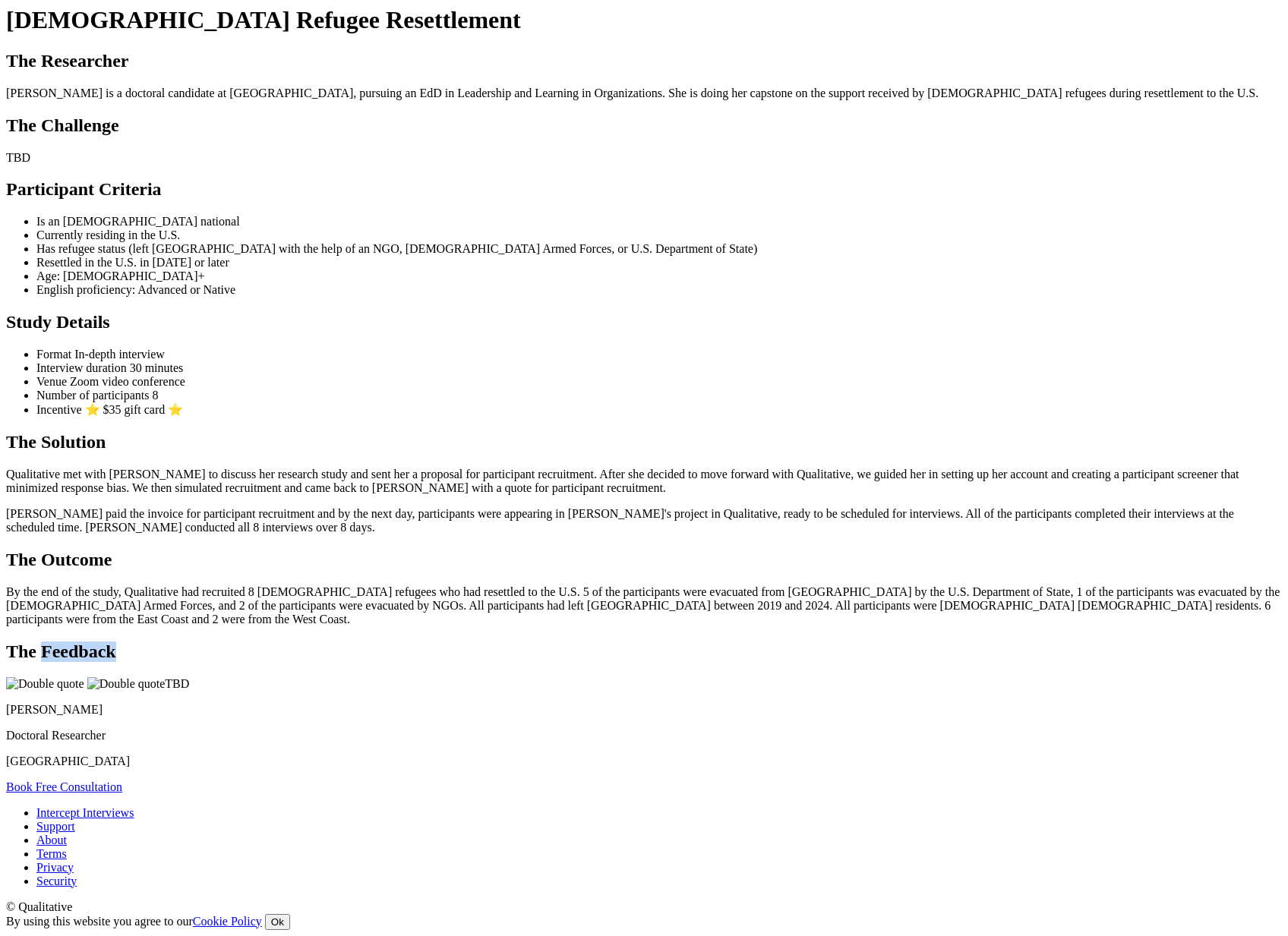
click at [660, 769] on div "The Feedback TBD Maureene Casterline Doctoral Researcher Vanderbilt University" at bounding box center [644, 705] width 1276 height 127
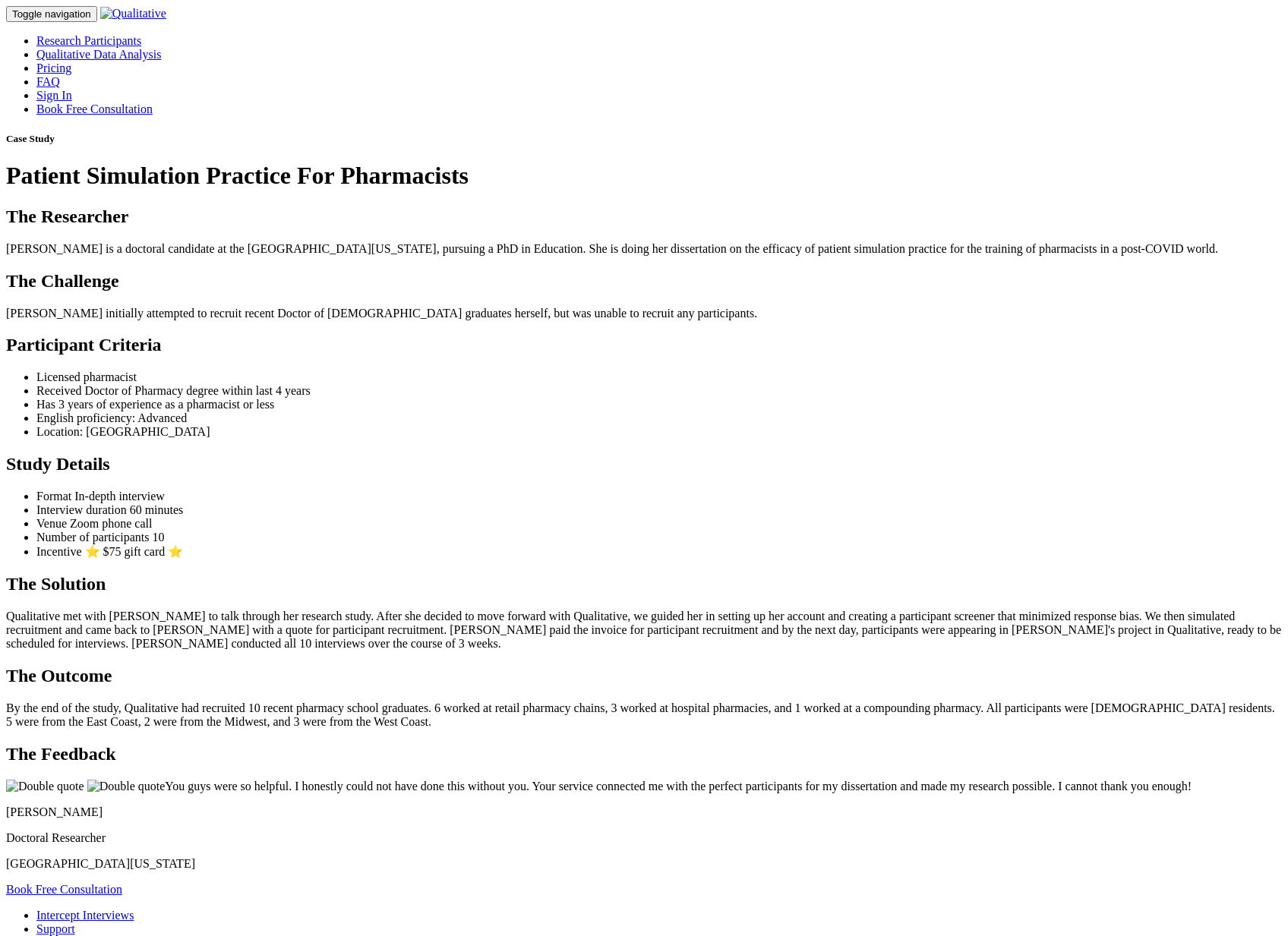
scroll to position [1068, 0]
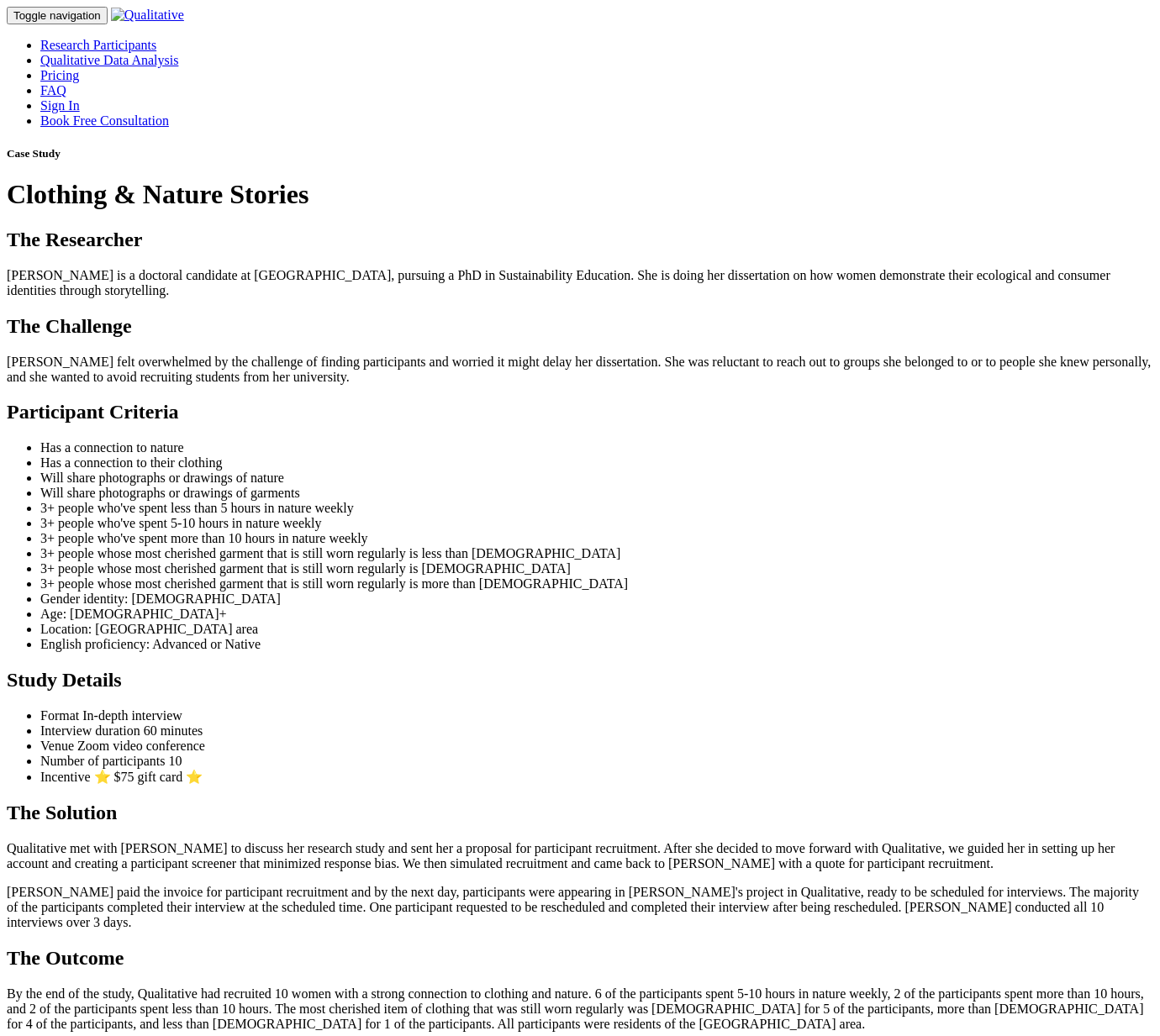
click at [839, 210] on div "Case Study Clothing & Nature Stories" at bounding box center [580, 179] width 1147 height 63
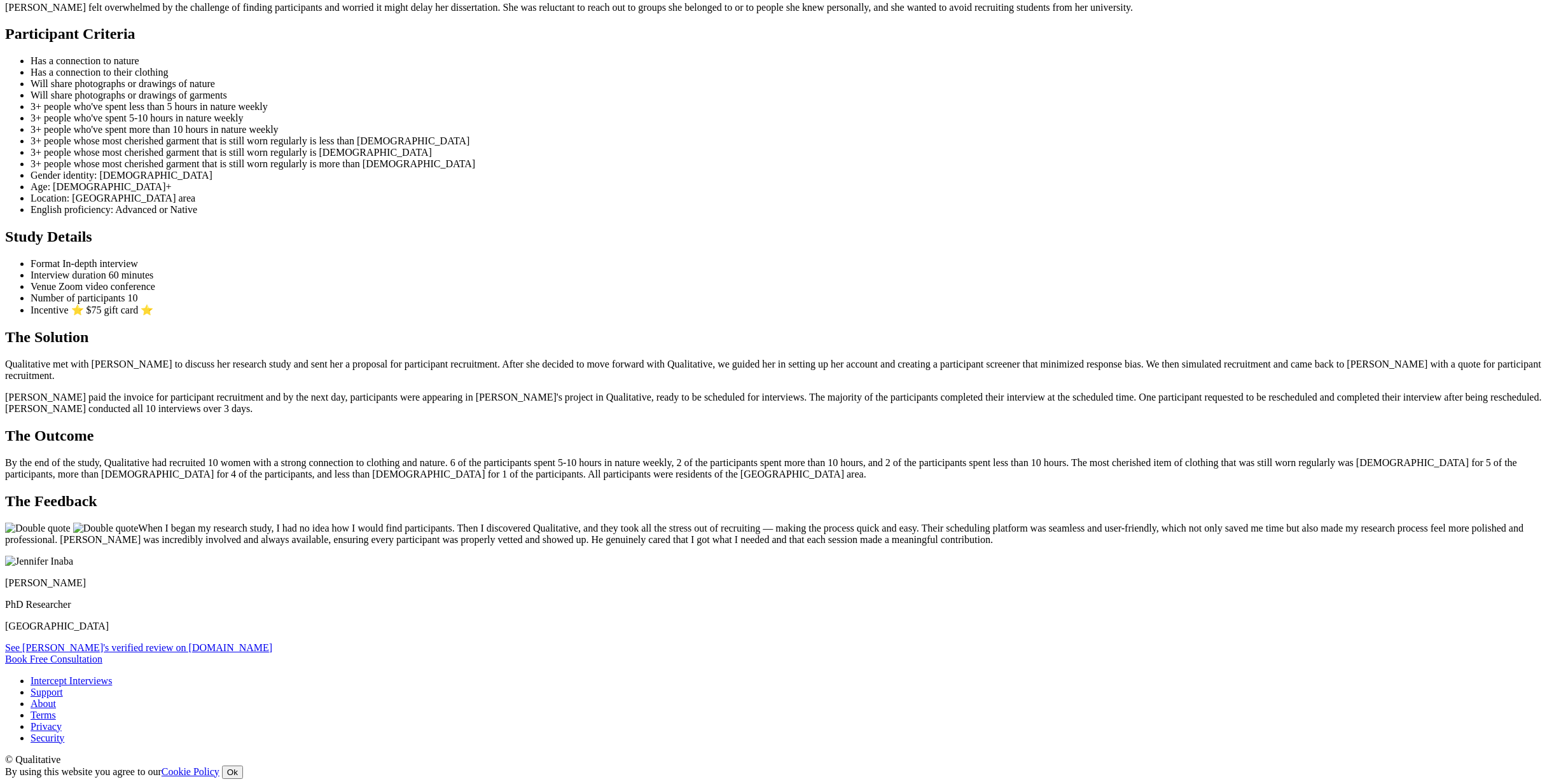
scroll to position [1261, 0]
click at [261, 502] on ui-view "Case Study Clothing & Nature Stories The Researcher [PERSON_NAME] is a doctoral…" at bounding box center [784, 260] width 1558 height 809
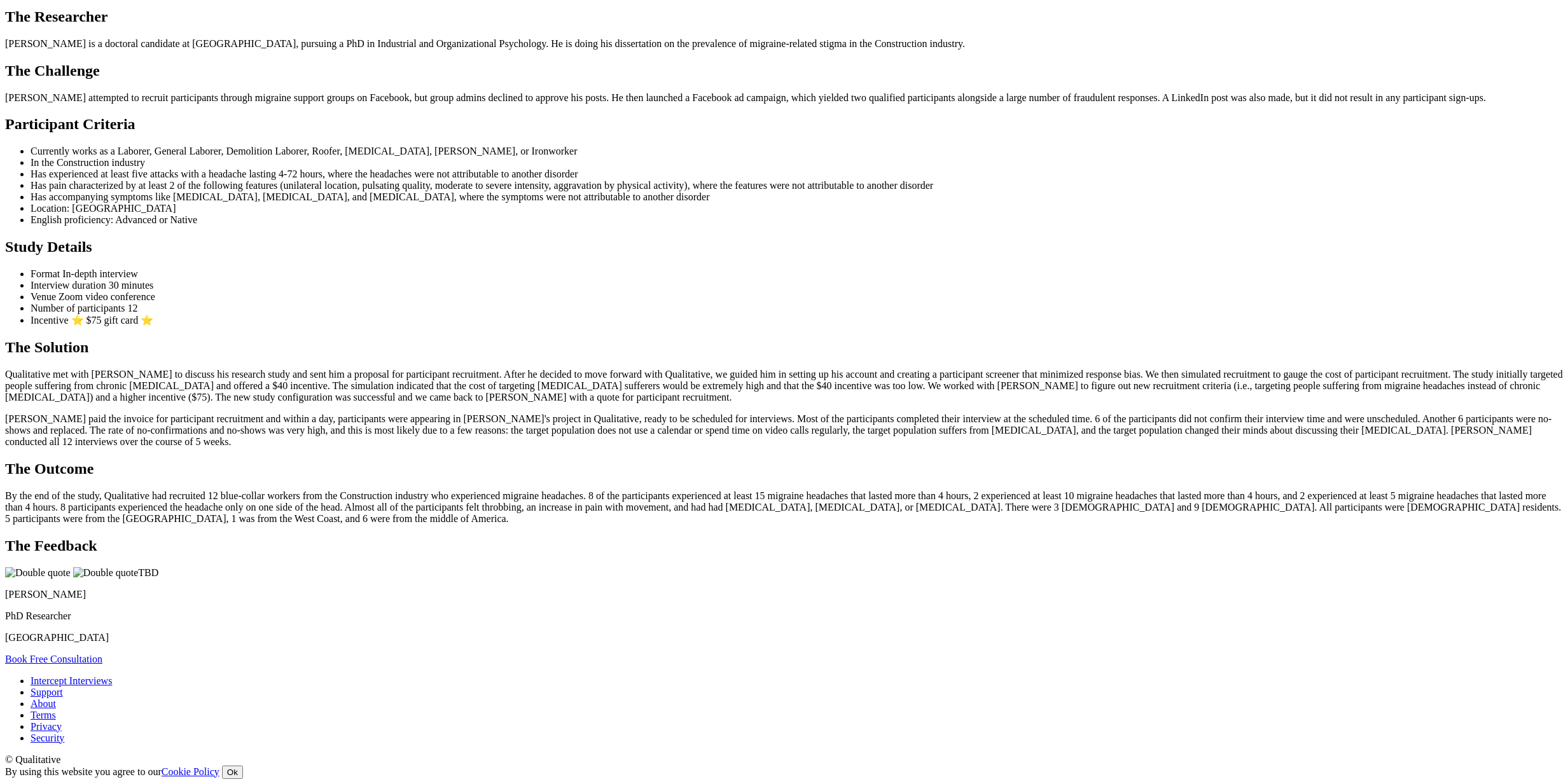
scroll to position [1021, 0]
click at [470, 290] on ui-view "Case Study Migraine Stigma The Researcher Brian is a doctoral candidate at Libe…" at bounding box center [784, 306] width 1558 height 718
click at [478, 385] on ui-view "Case Study Migraine Stigma The Researcher Brian is a doctoral candidate at Libe…" at bounding box center [784, 306] width 1558 height 718
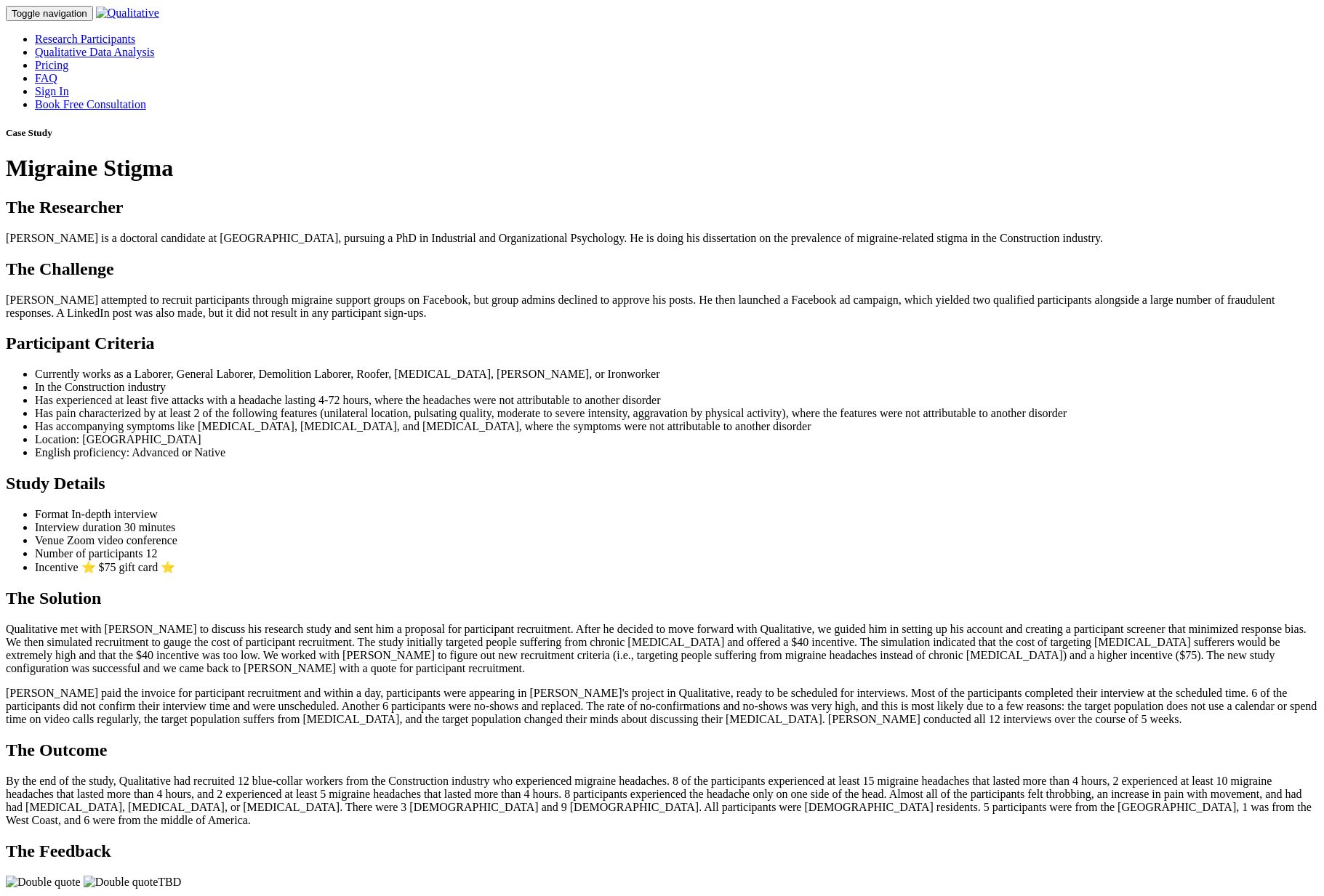
scroll to position [1047, 0]
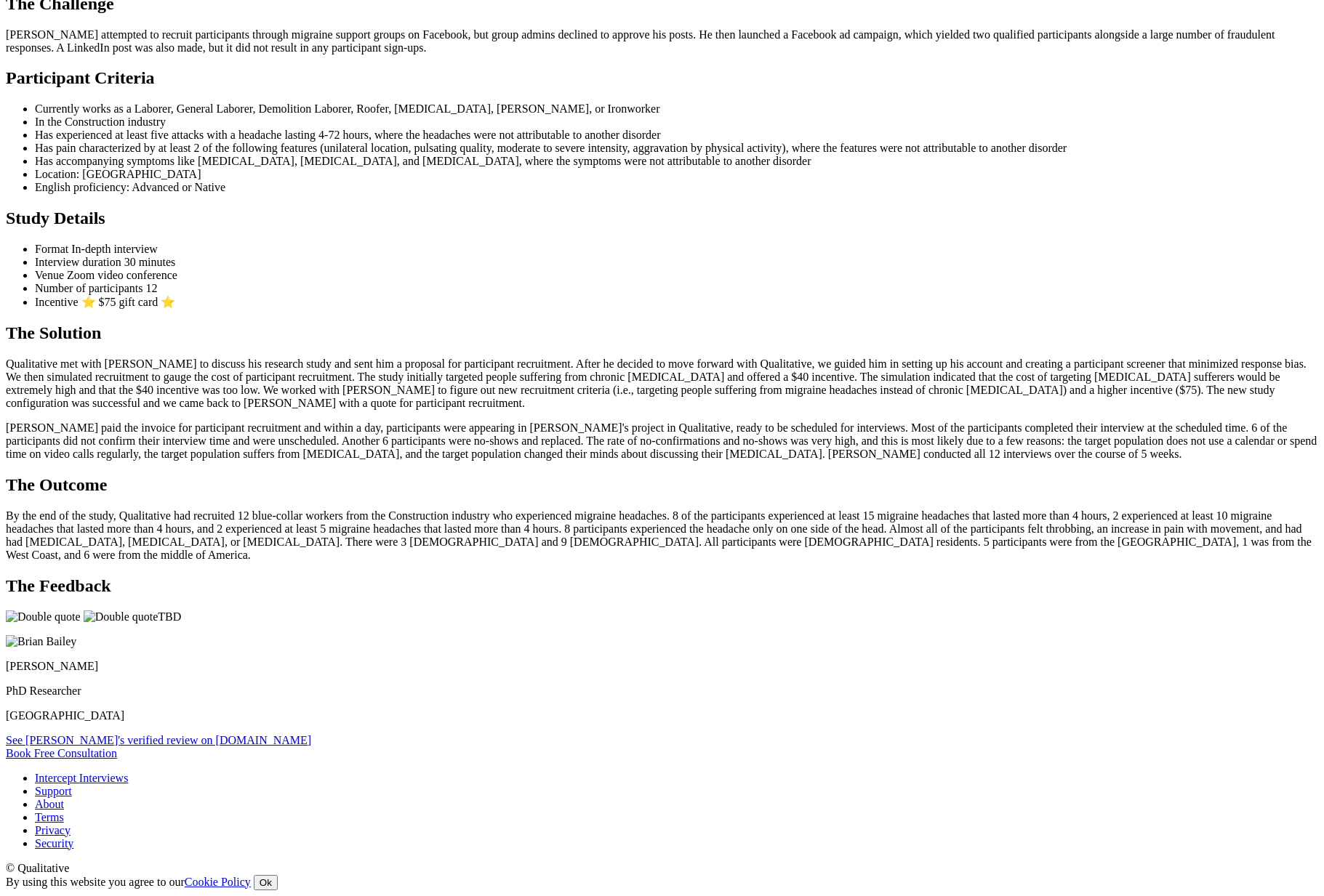
click at [311, 746] on link "See [PERSON_NAME]'s verified review on [DOMAIN_NAME]" at bounding box center [159, 740] width 305 height 12
click at [228, 528] on ui-view "Case Study Migraine Stigma The Researcher [PERSON_NAME] is a doctoral candidate…" at bounding box center [662, 311] width 1313 height 898
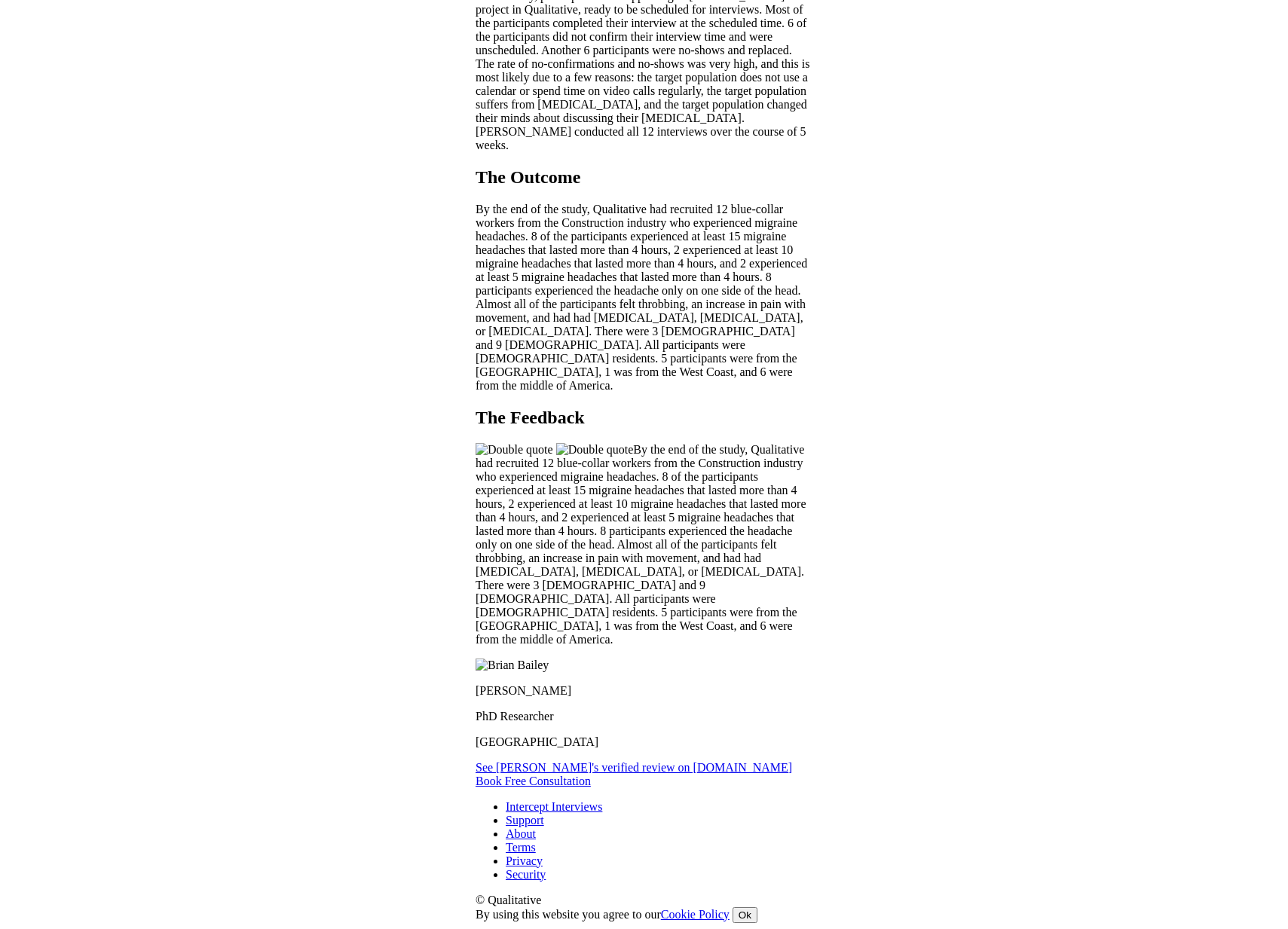
scroll to position [1545, 0]
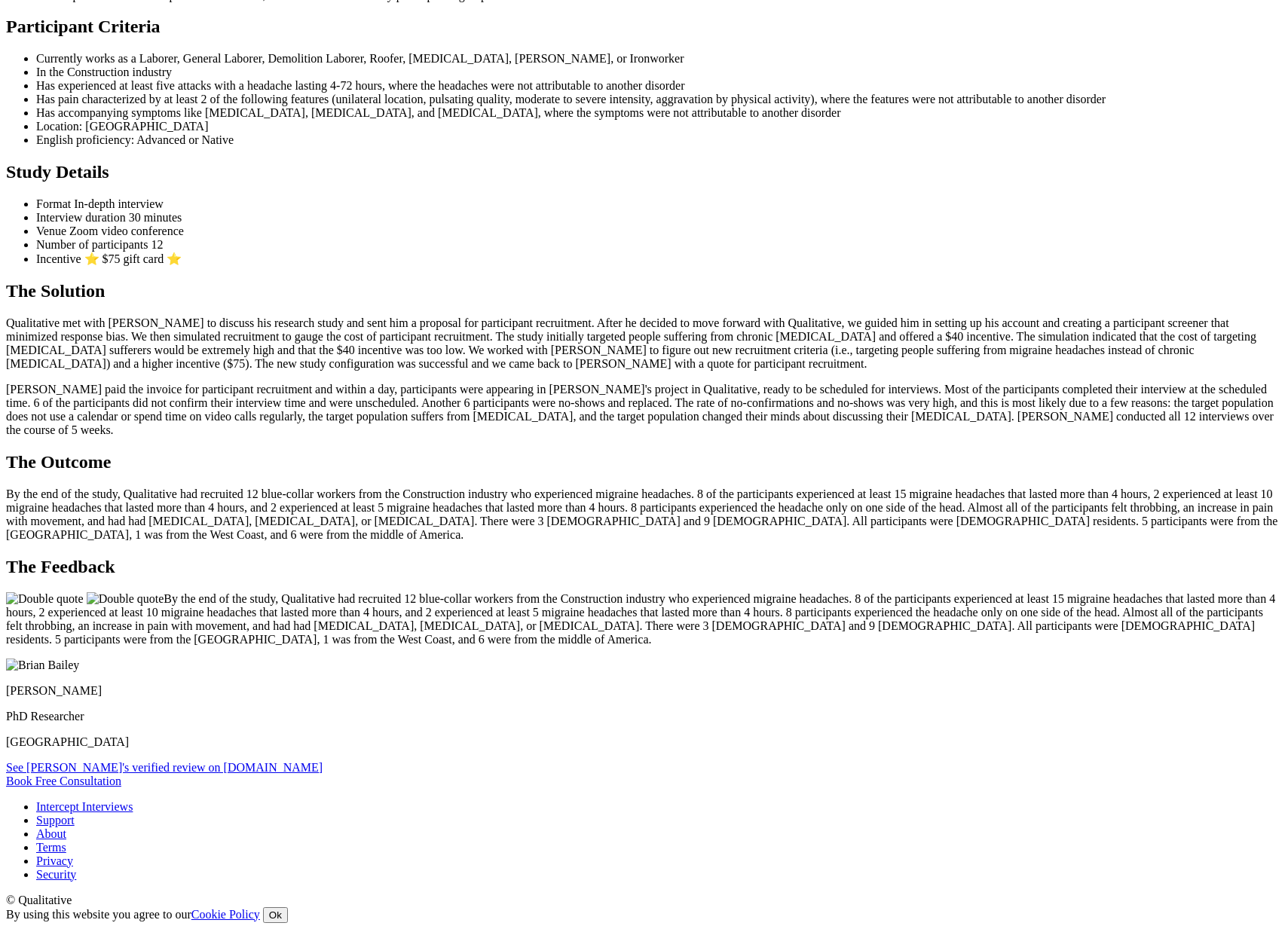
click at [960, 254] on ui-view "Case Study Migraine Stigma The Researcher [PERSON_NAME] is a doctoral candidate…" at bounding box center [644, 294] width 1275 height 985
click at [696, 592] on p "By the end of the study, Qualitative had recruited 12 blue-collar workers from …" at bounding box center [644, 619] width 1275 height 54
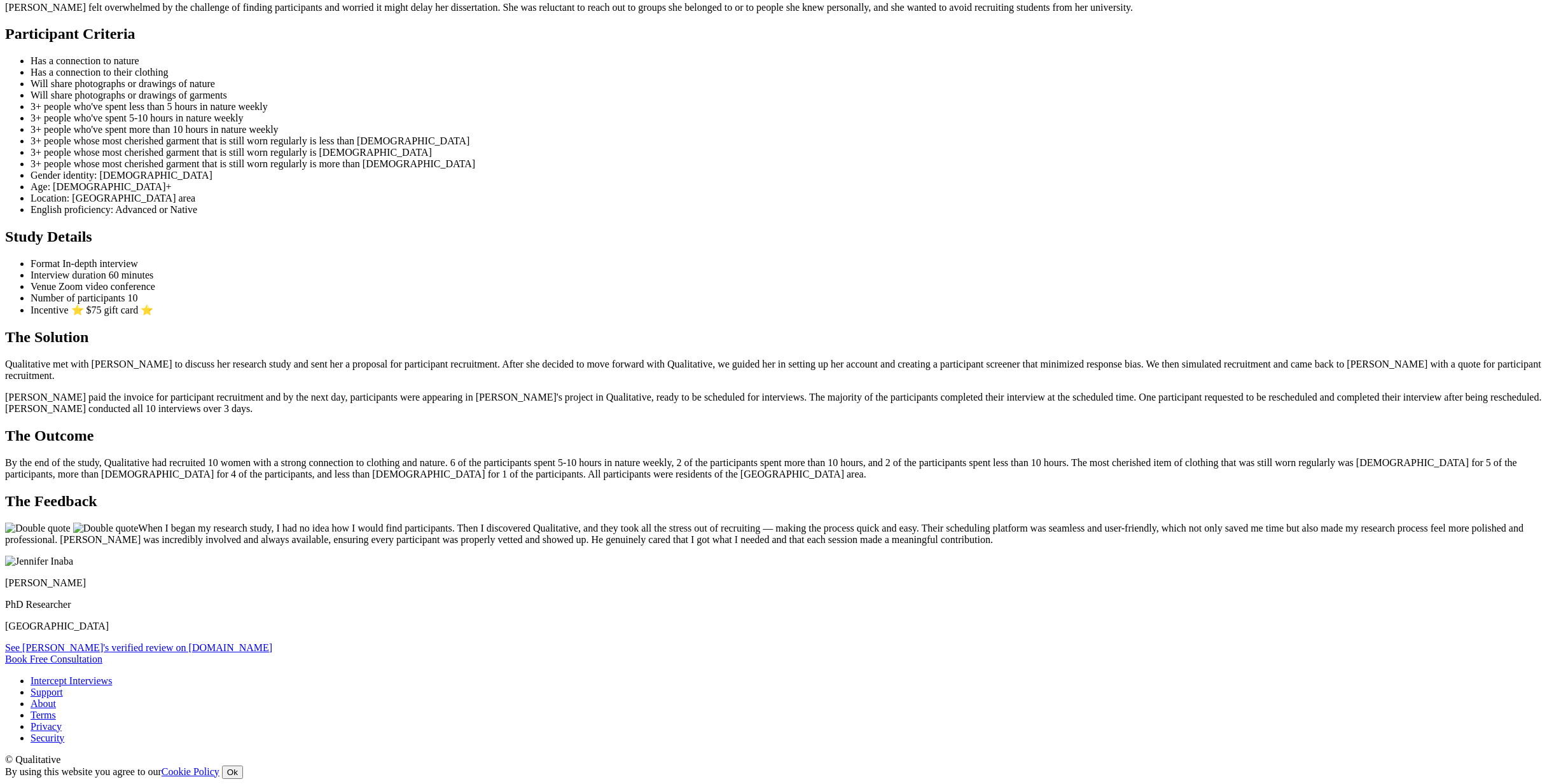
scroll to position [1261, 0]
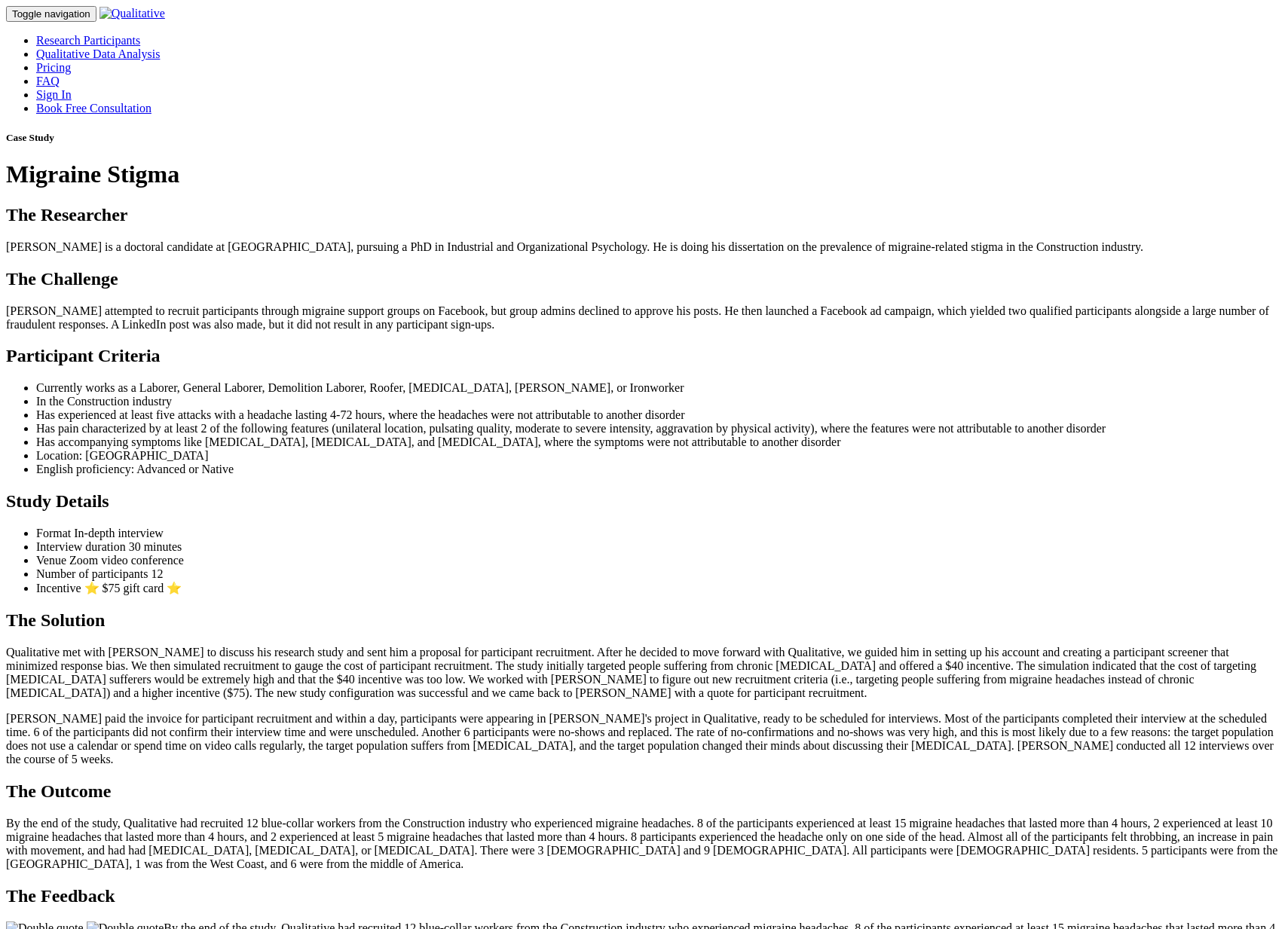
scroll to position [1544, 0]
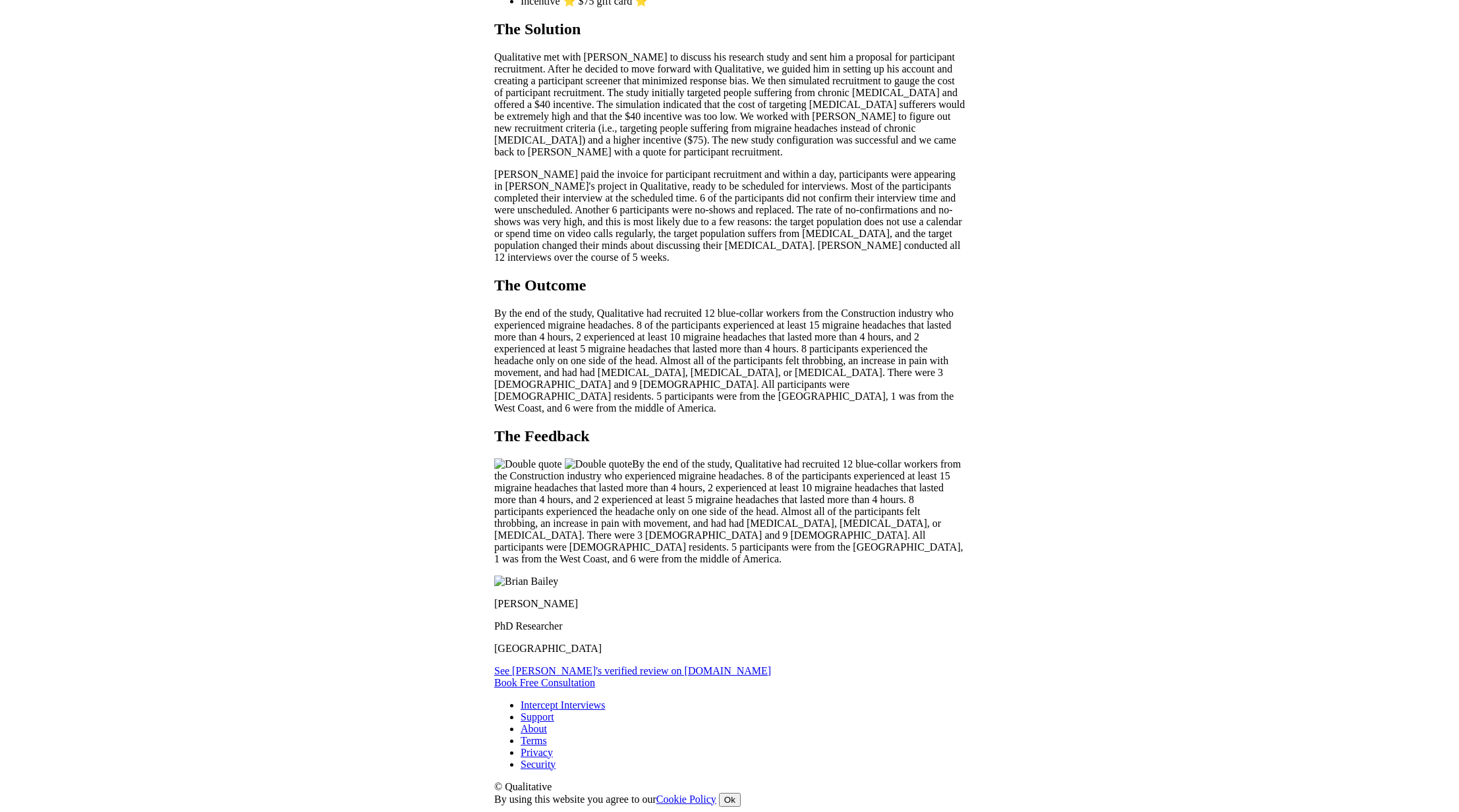
scroll to position [1349, 0]
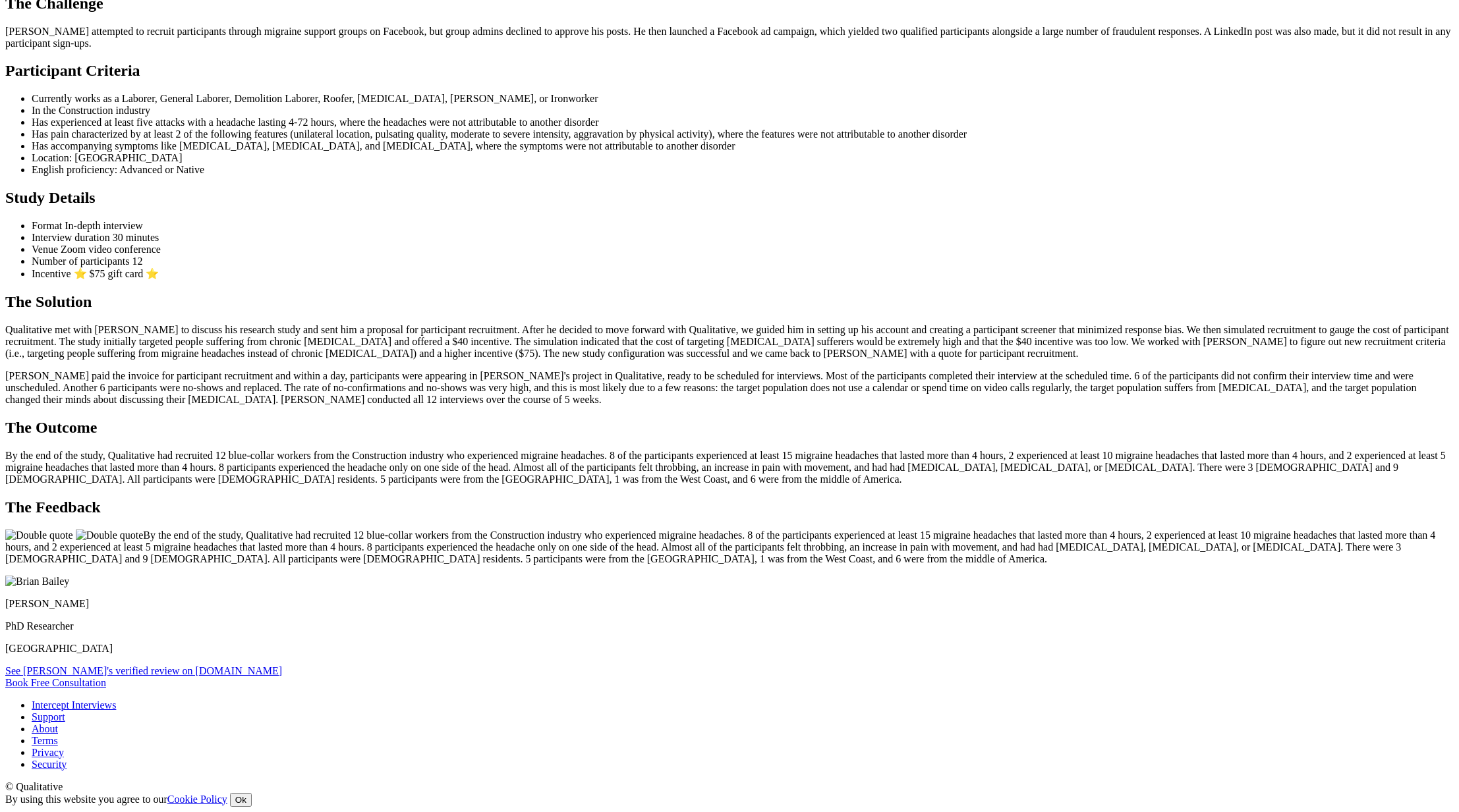
scroll to position [1257, 0]
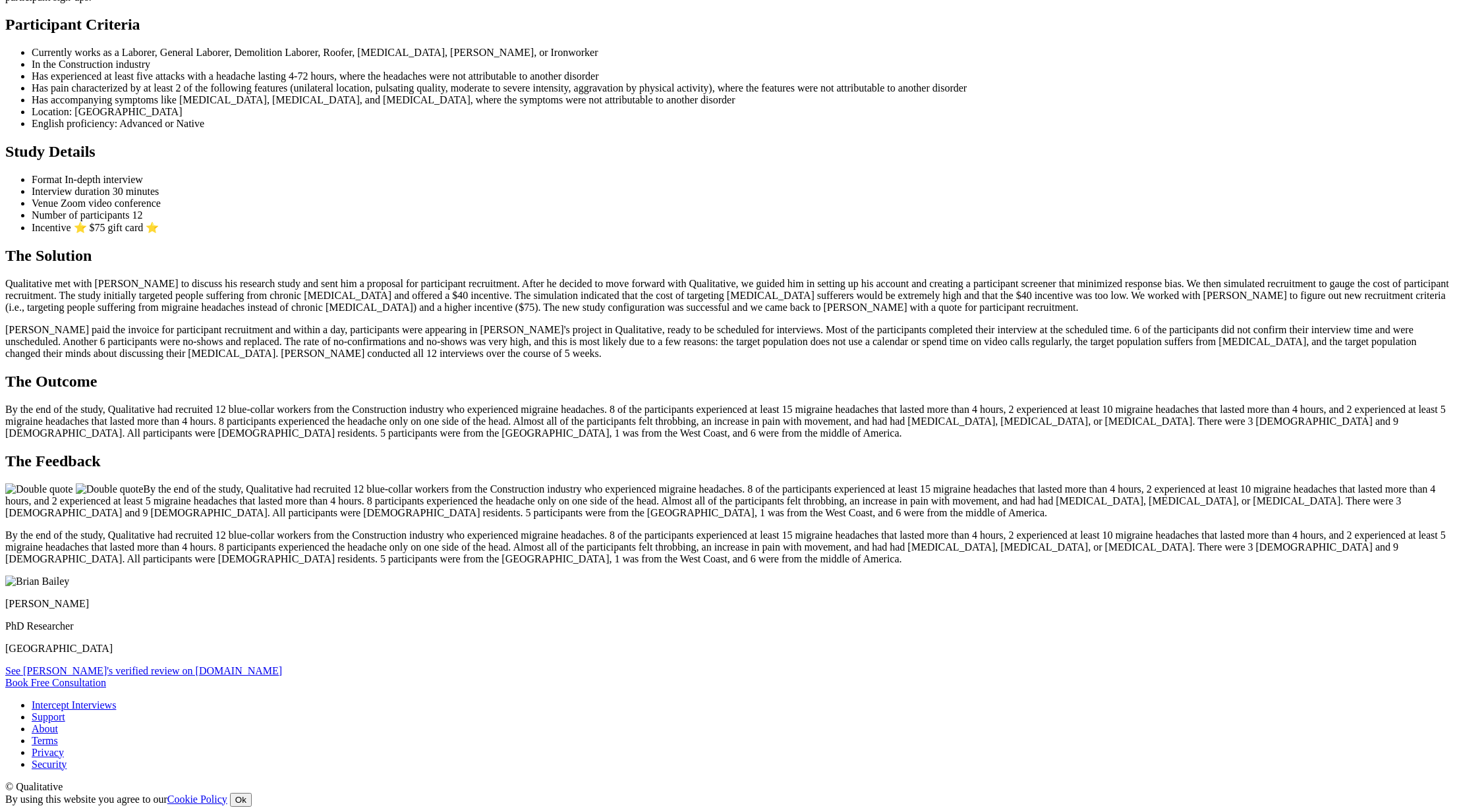
scroll to position [1300, 0]
click at [282, 665] on link "See [PERSON_NAME]'s verified review on [DOMAIN_NAME]" at bounding box center [144, 671] width 277 height 11
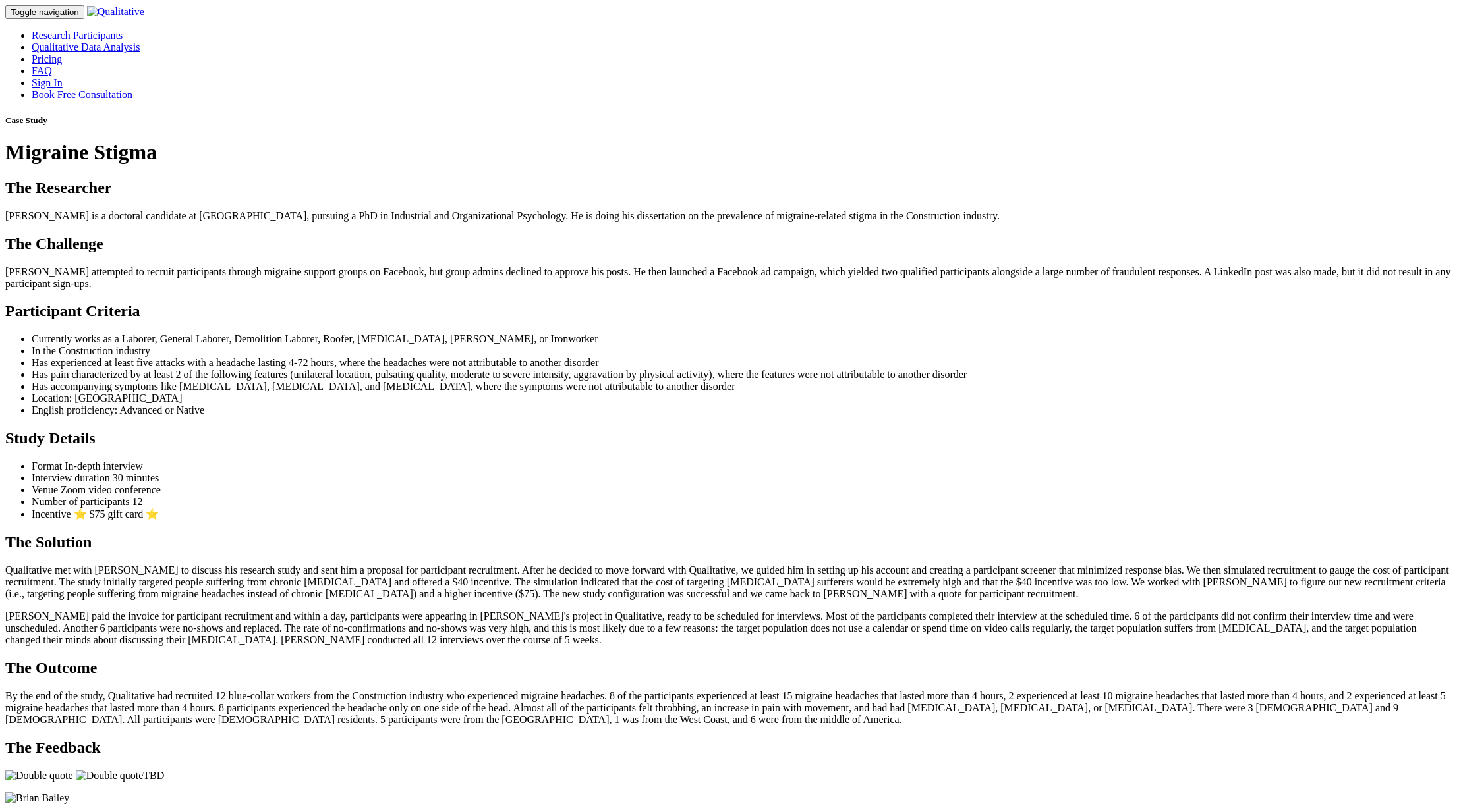
scroll to position [1259, 0]
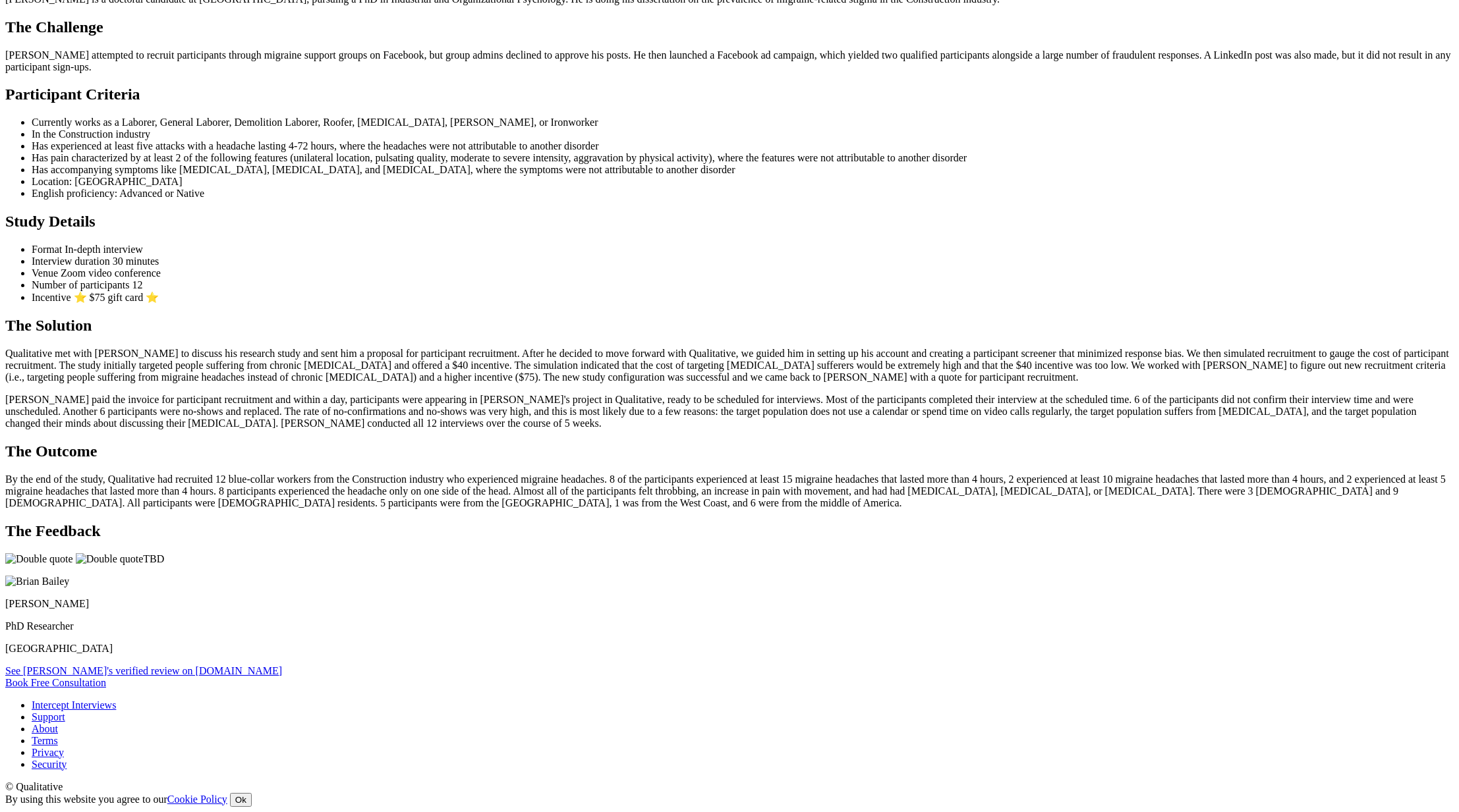
scroll to position [1009, 0]
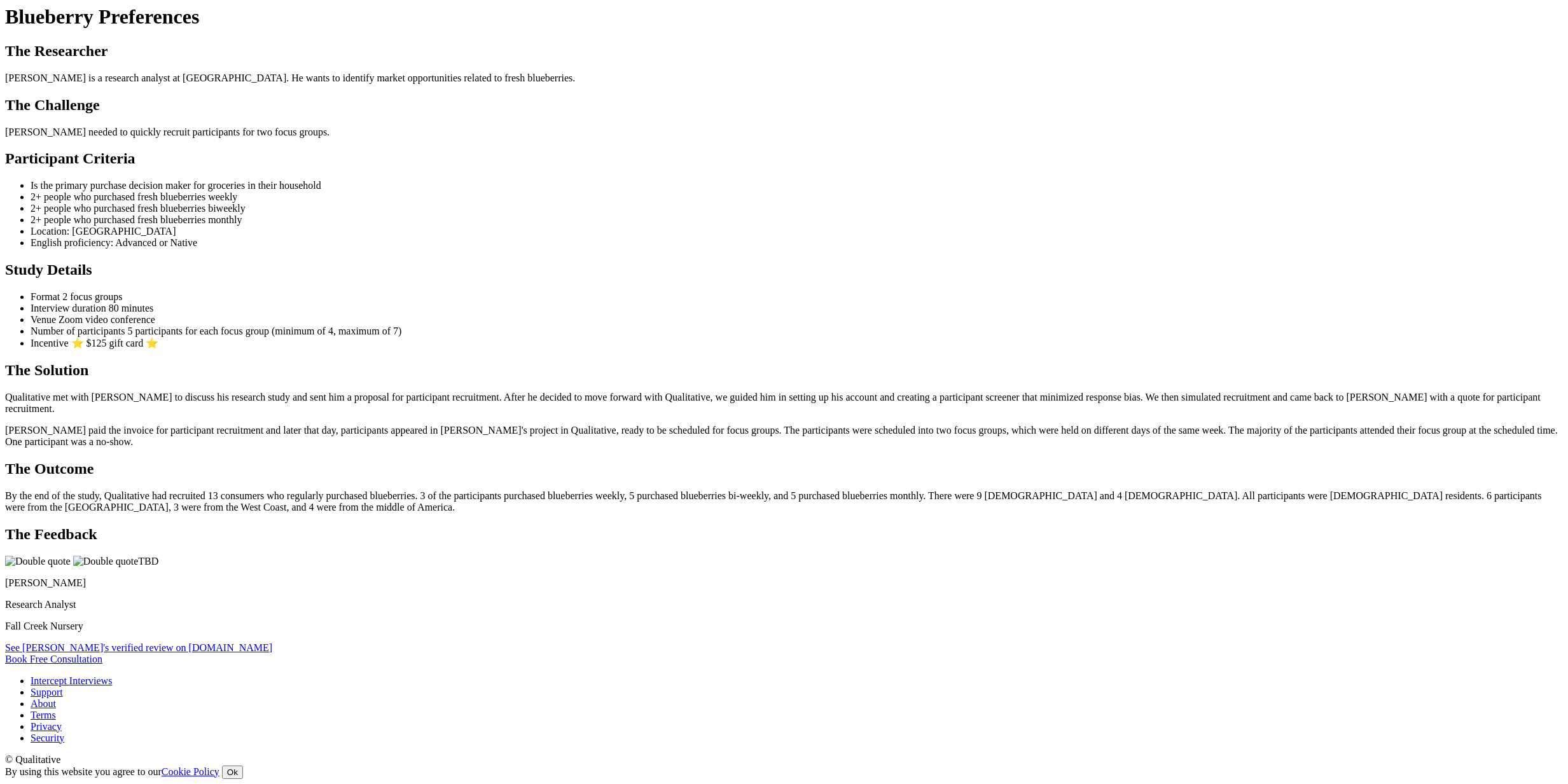
scroll to position [928, 0]
click at [273, 642] on link "See Ben's verified review on G2.com" at bounding box center [139, 648] width 267 height 11
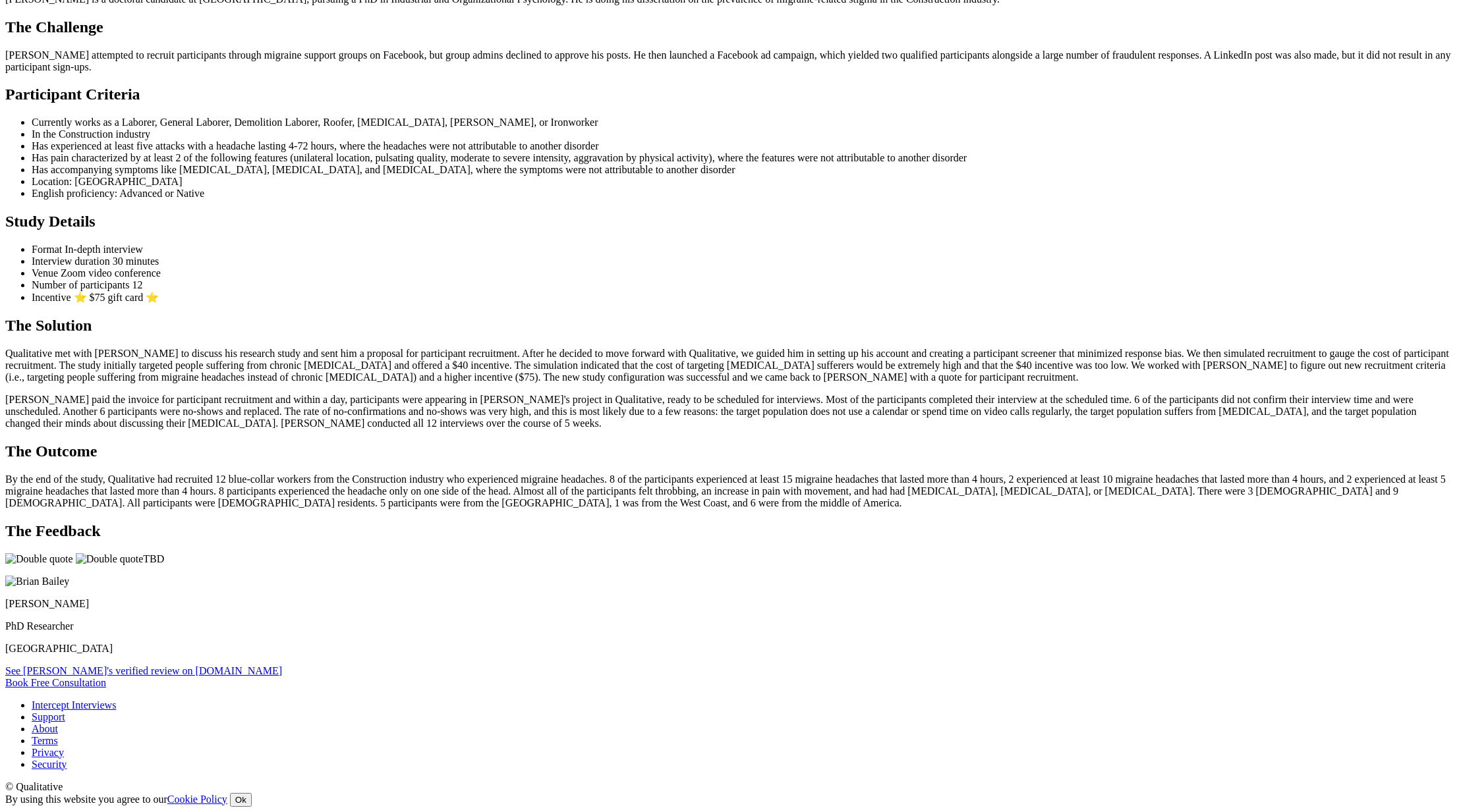
click at [282, 676] on link "See Brian's verified review on G2.com" at bounding box center [144, 671] width 277 height 11
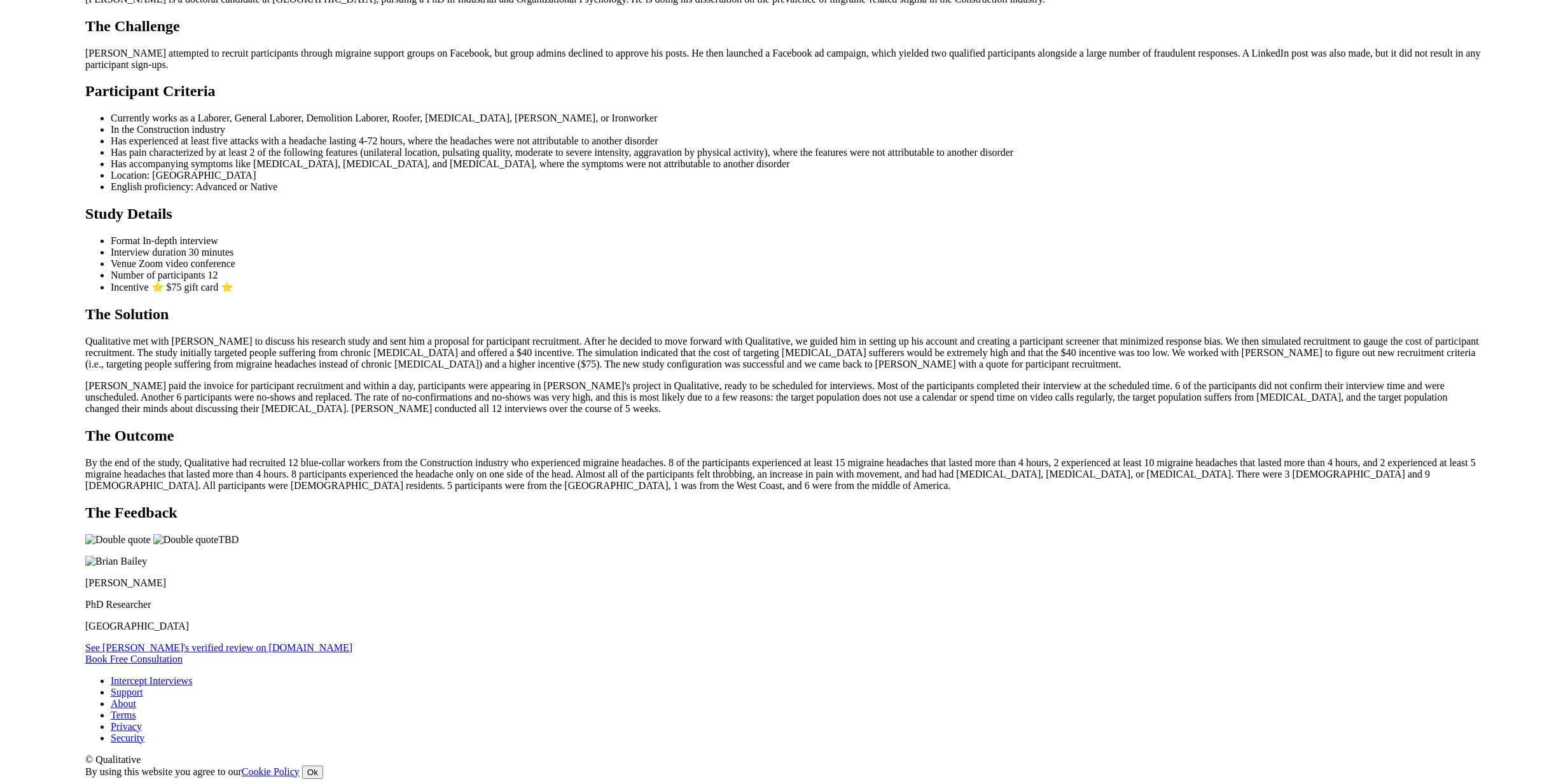
scroll to position [1019, 0]
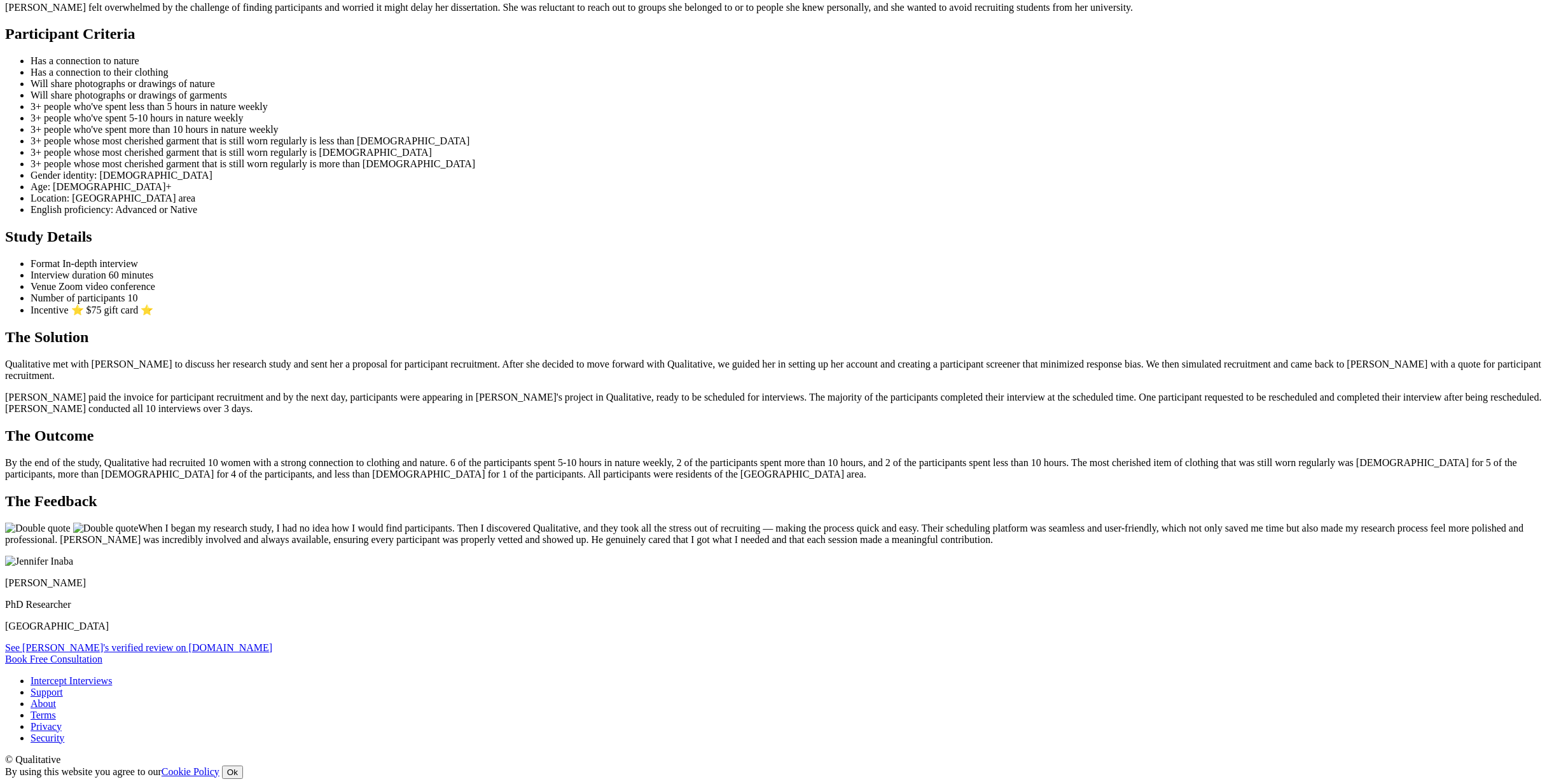
scroll to position [1108, 0]
click at [273, 642] on link "See Jennifer's verified review on G2.com" at bounding box center [139, 648] width 267 height 11
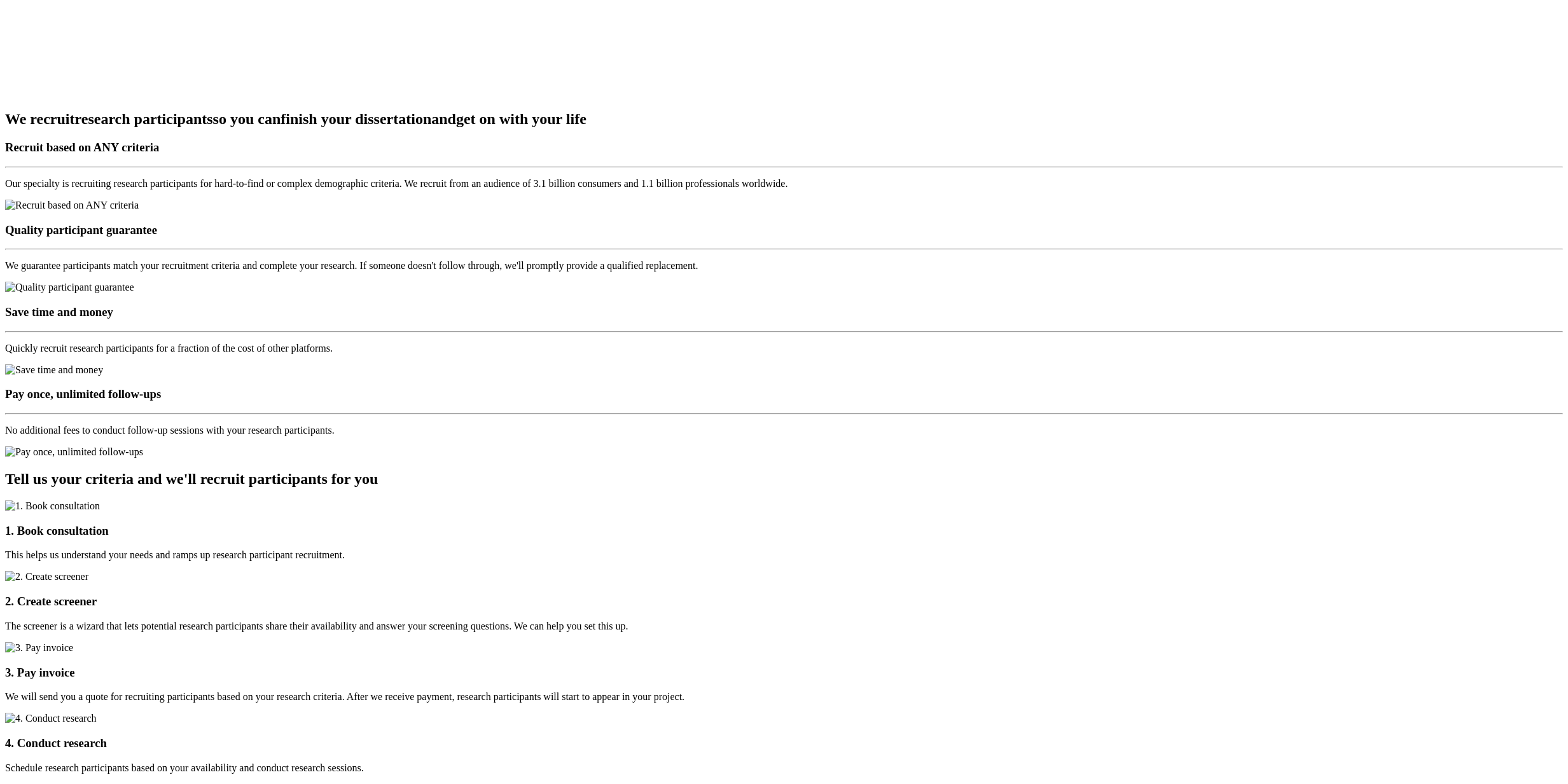
scroll to position [1782, 0]
click at [142, 334] on ui-view "Research Participant Recruitment For Doctoral Researchers Book Free Consultatio…" at bounding box center [784, 692] width 1558 height 4727
click at [301, 315] on ui-view "Research Participant Recruitment For Doctoral Researchers Book Free Consultatio…" at bounding box center [784, 694] width 1558 height 4727
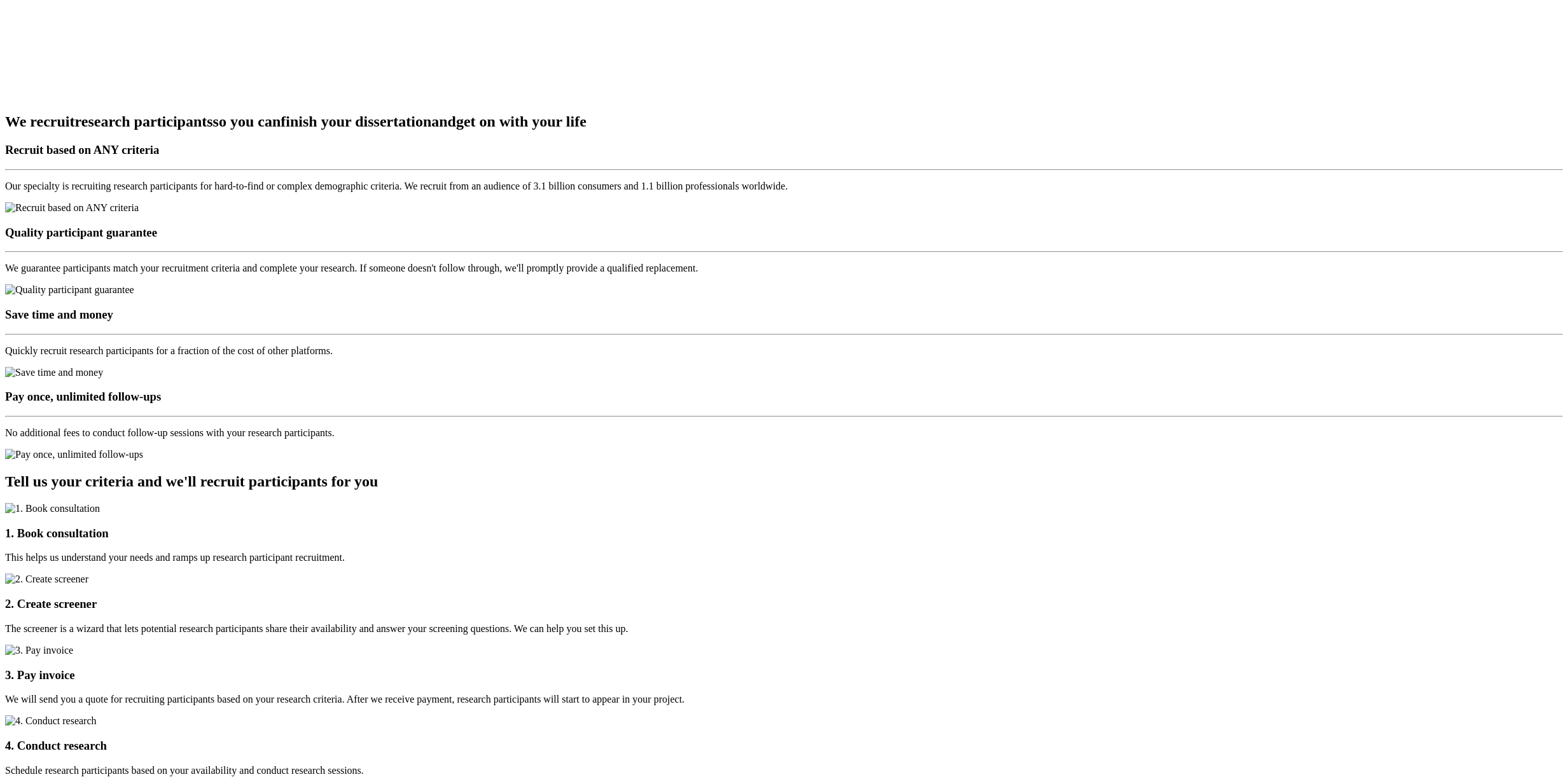
click at [246, 520] on ui-view "Research Participant Recruitment For Doctoral Researchers Book Free Consultatio…" at bounding box center [784, 694] width 1558 height 4727
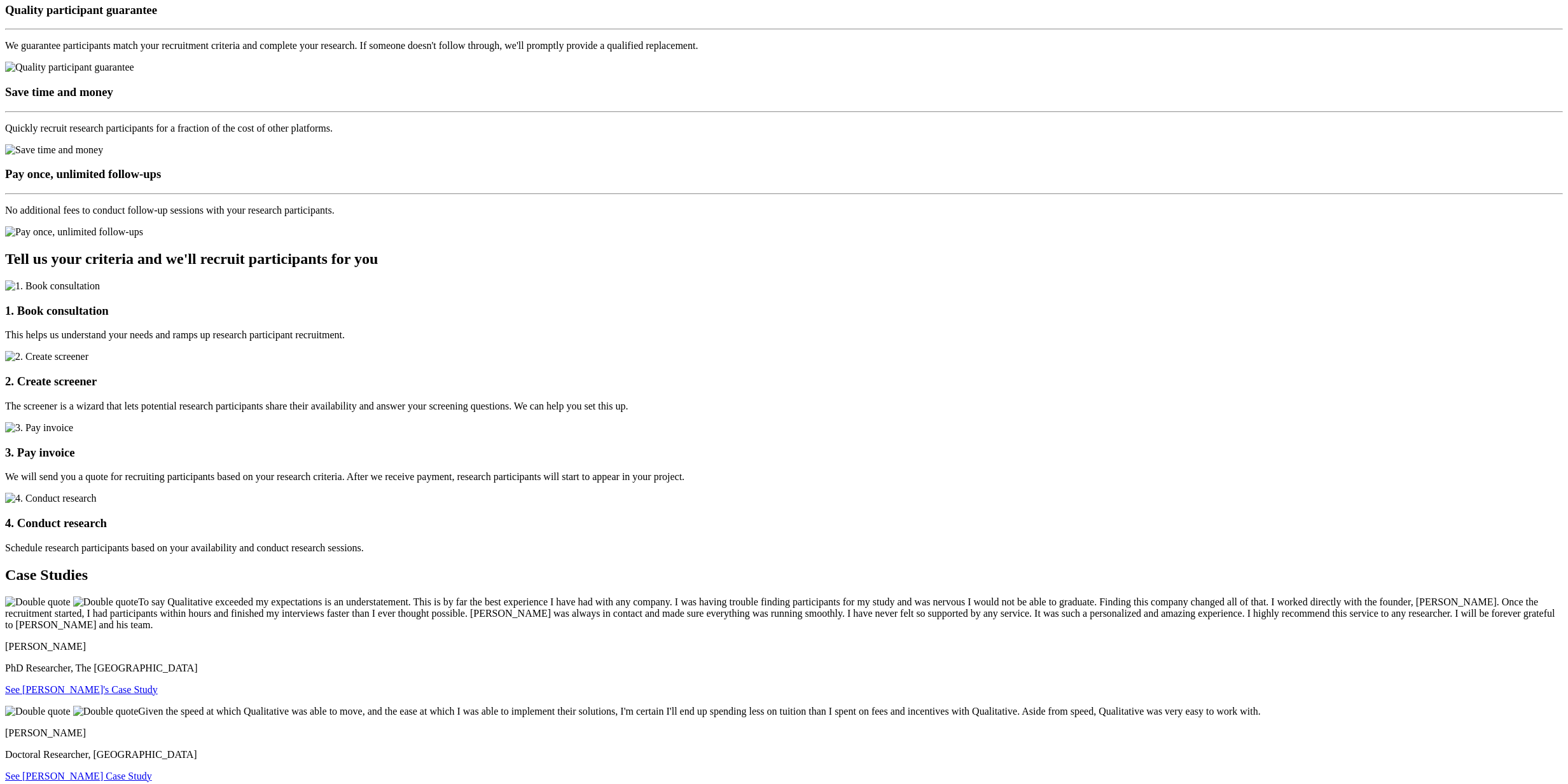
scroll to position [2000, 0]
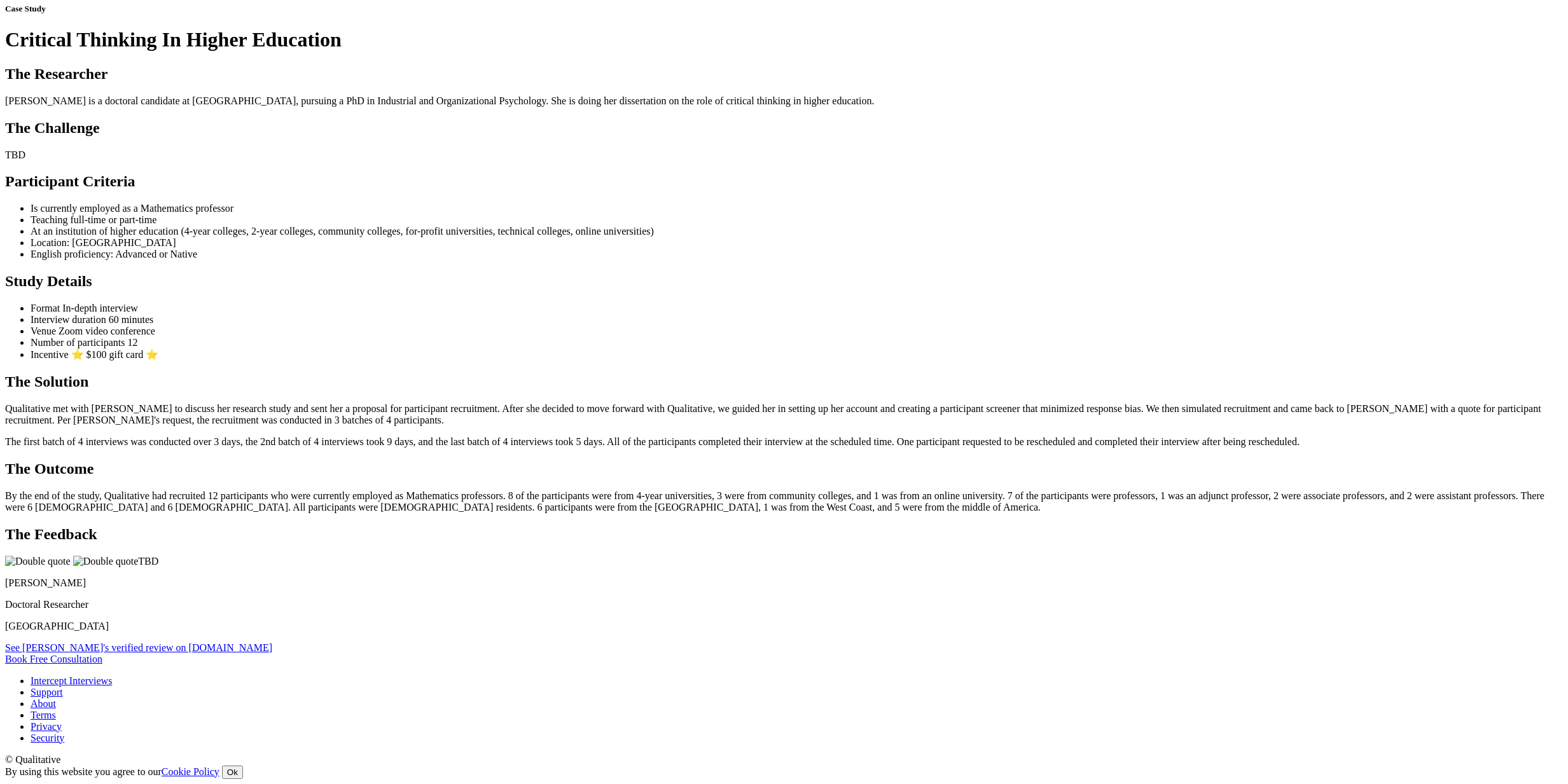
scroll to position [873, 0]
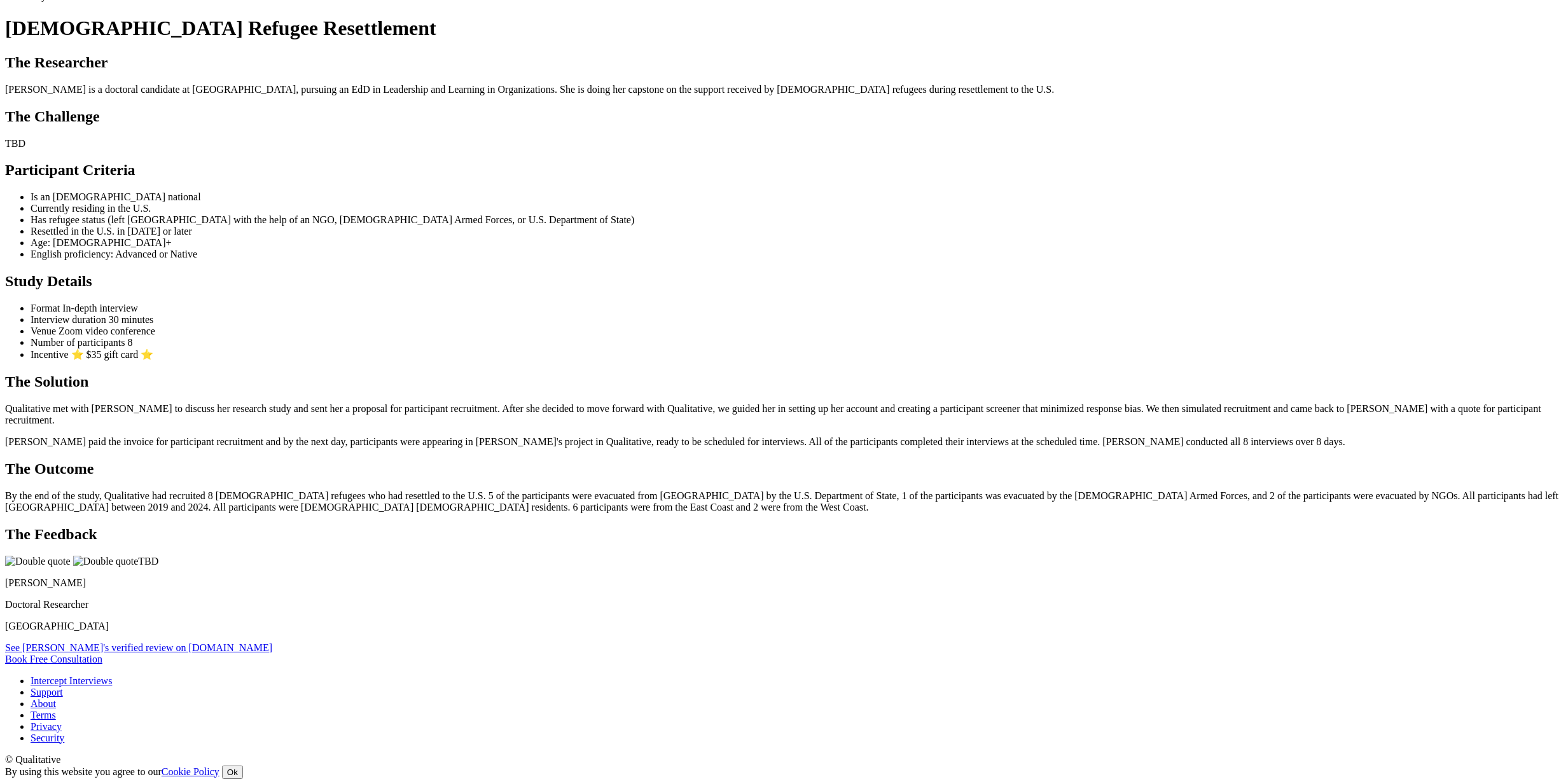
scroll to position [539, 0]
